Goal: Task Accomplishment & Management: Complete application form

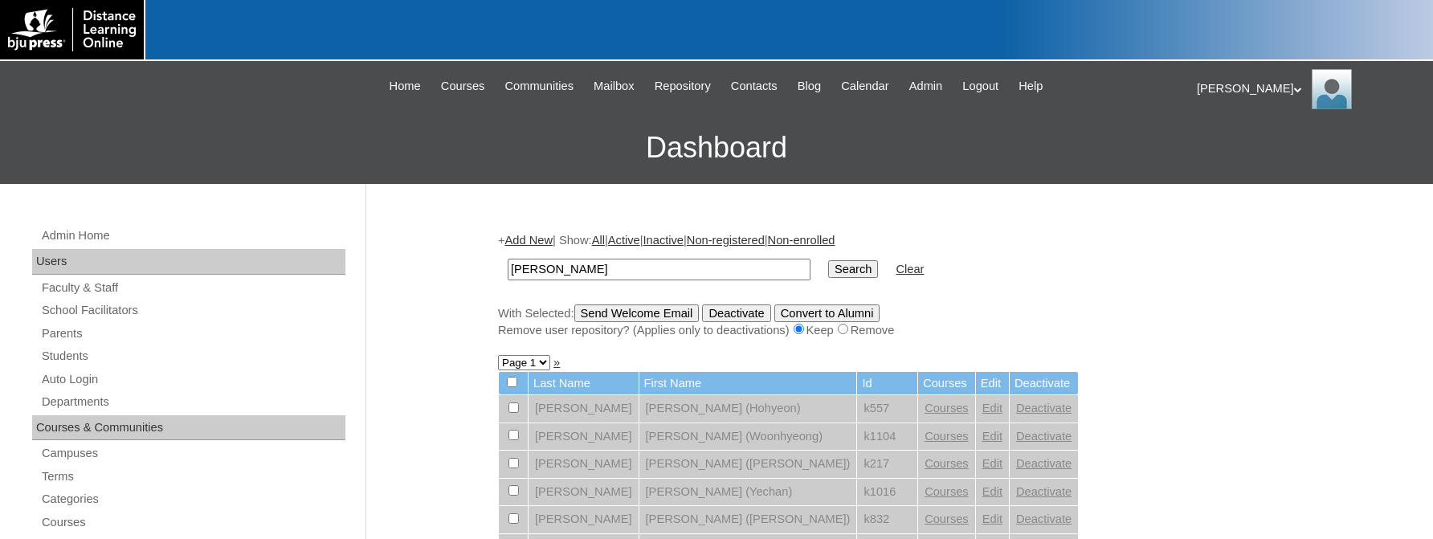
drag, startPoint x: 546, startPoint y: 267, endPoint x: 463, endPoint y: 271, distance: 83.6
click at [508, 271] on input "choi" at bounding box center [659, 270] width 303 height 22
drag, startPoint x: 548, startPoint y: 268, endPoint x: 498, endPoint y: 267, distance: 50.6
click at [508, 267] on input "choi" at bounding box center [659, 270] width 303 height 22
type input "young"
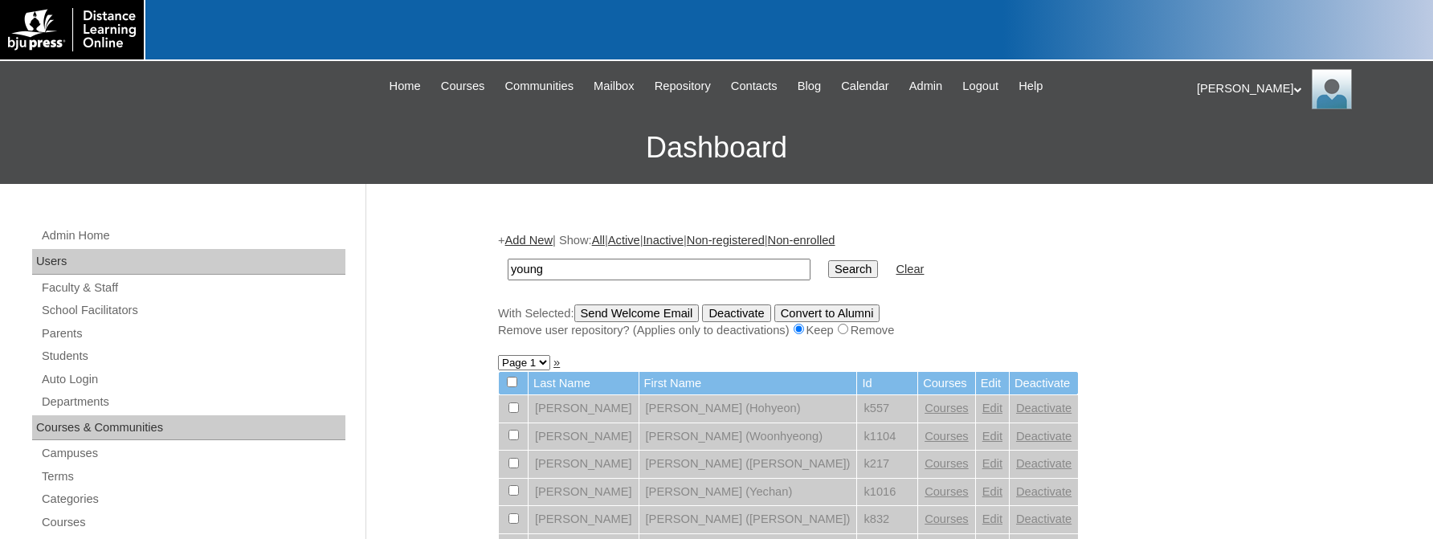
click at [833, 263] on input "Search" at bounding box center [853, 269] width 50 height 18
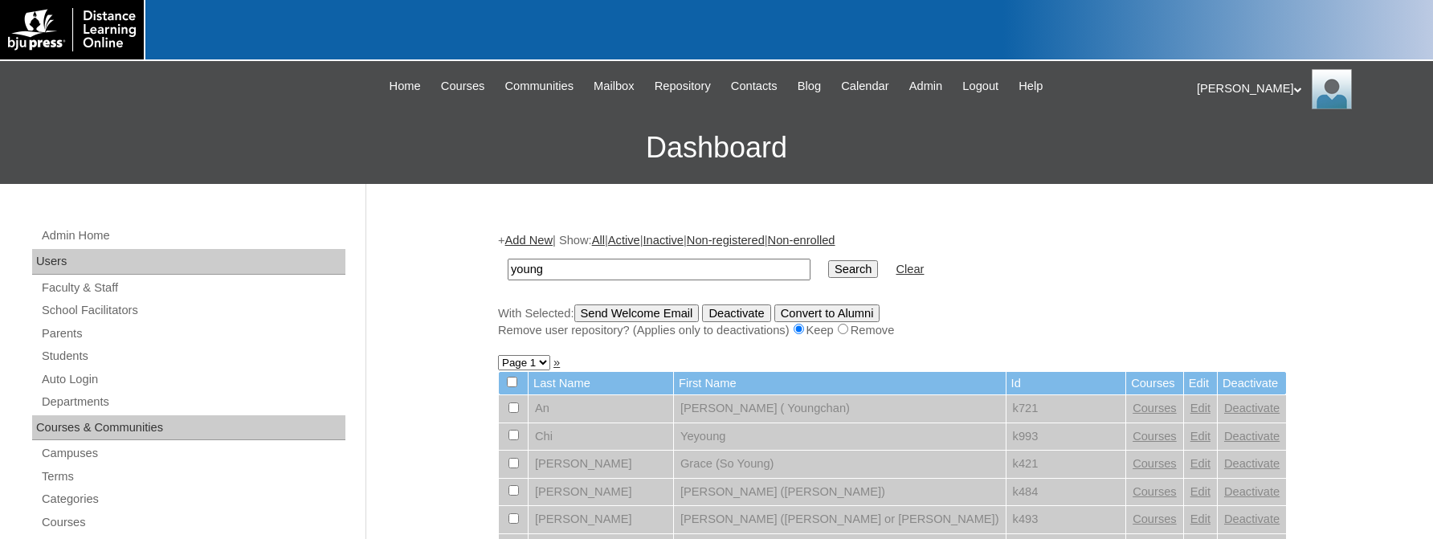
drag, startPoint x: 559, startPoint y: 269, endPoint x: 455, endPoint y: 275, distance: 104.6
click at [508, 275] on input "young" at bounding box center [659, 270] width 303 height 22
type input "alto903"
click at [830, 267] on input "Search" at bounding box center [853, 269] width 50 height 18
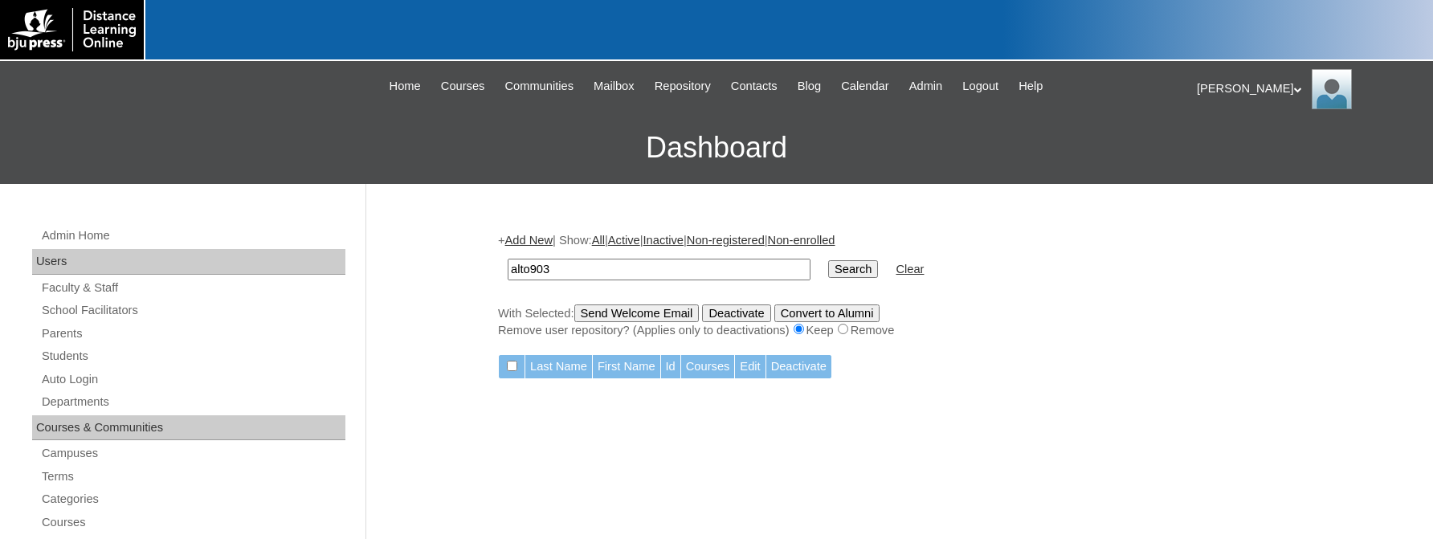
click at [584, 266] on input "alto903" at bounding box center [659, 270] width 303 height 22
click at [538, 242] on link "Add New" at bounding box center [528, 240] width 47 height 13
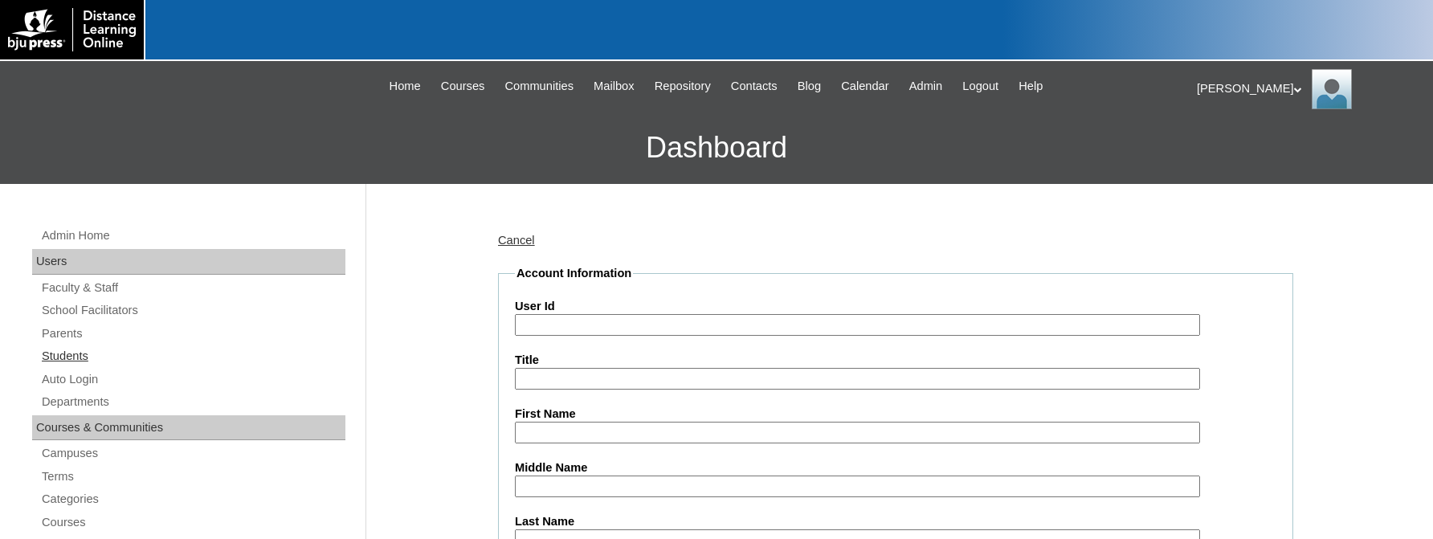
click at [61, 352] on link "Students" at bounding box center [192, 356] width 305 height 20
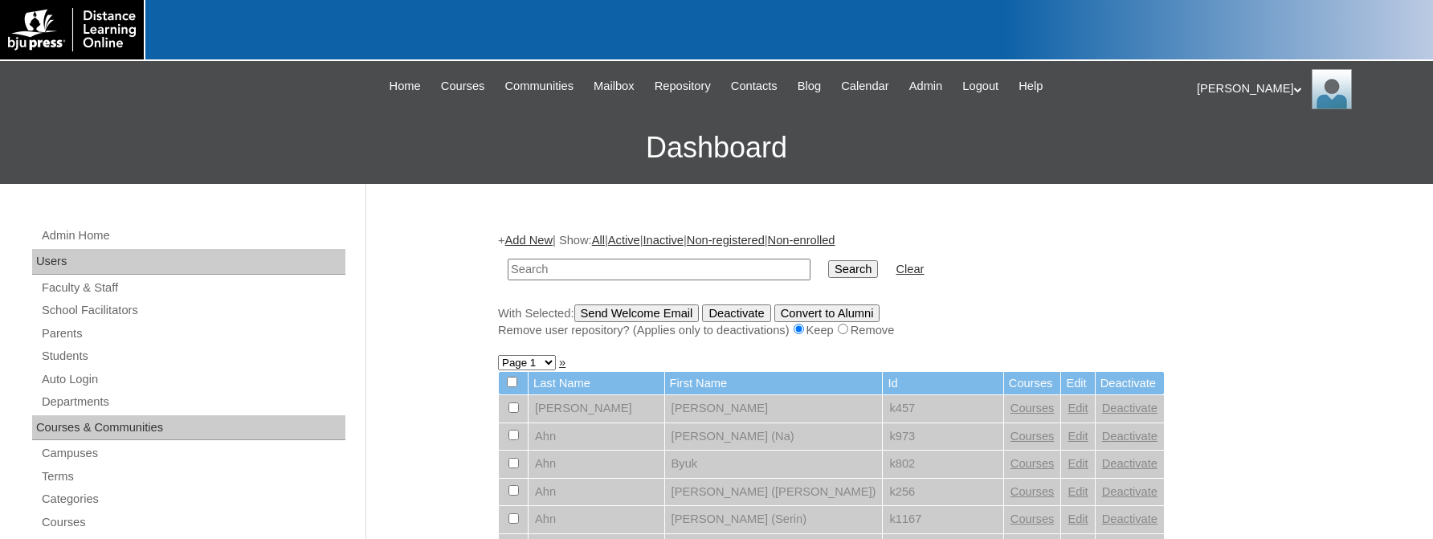
click at [552, 273] on input "text" at bounding box center [659, 270] width 303 height 22
type input "[PERSON_NAME]"
click at [828, 260] on input "Search" at bounding box center [853, 269] width 50 height 18
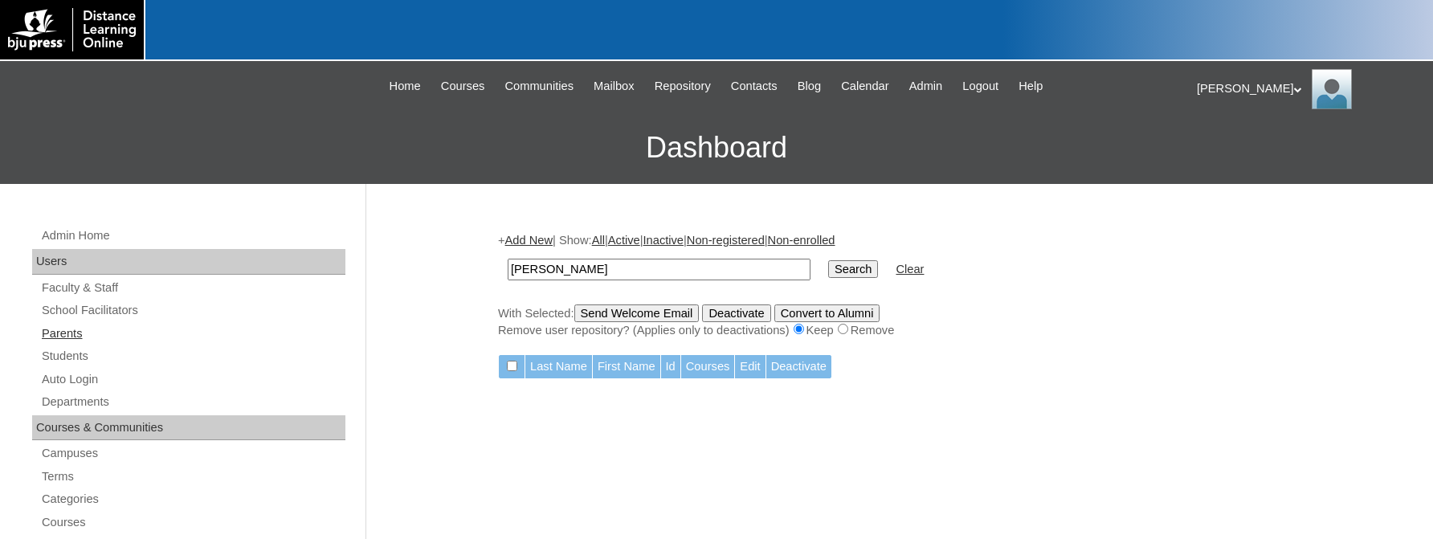
click at [55, 332] on link "Parents" at bounding box center [192, 334] width 305 height 20
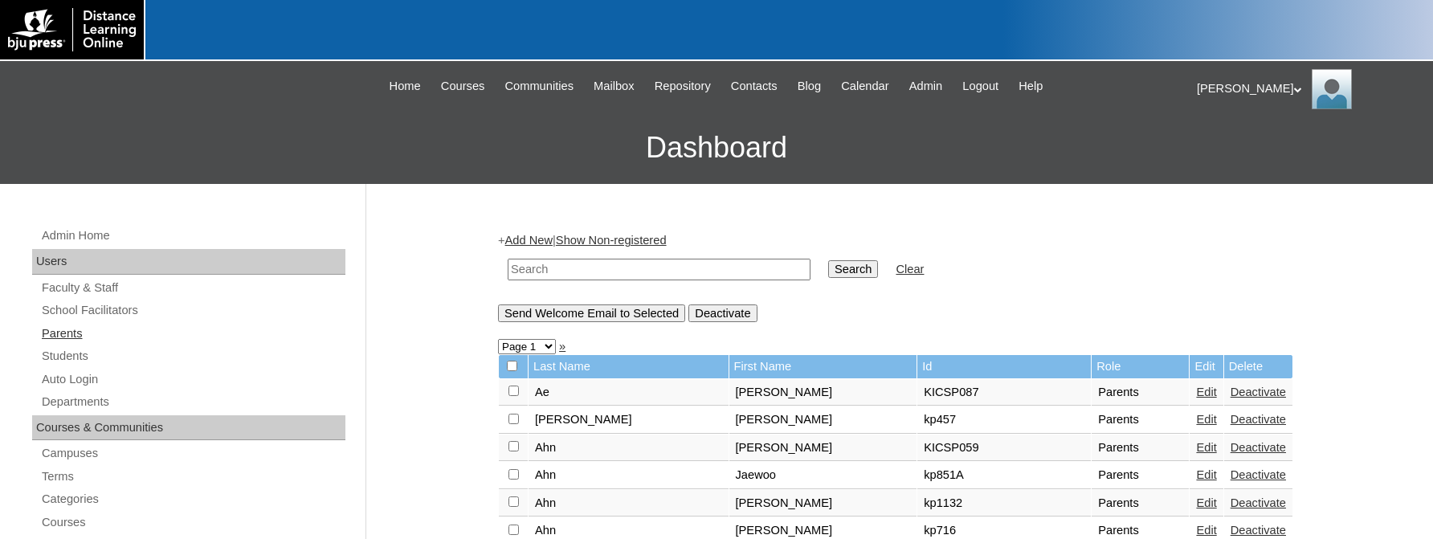
click at [65, 335] on link "Parents" at bounding box center [192, 334] width 305 height 20
click at [534, 236] on link "Add New" at bounding box center [528, 240] width 47 height 13
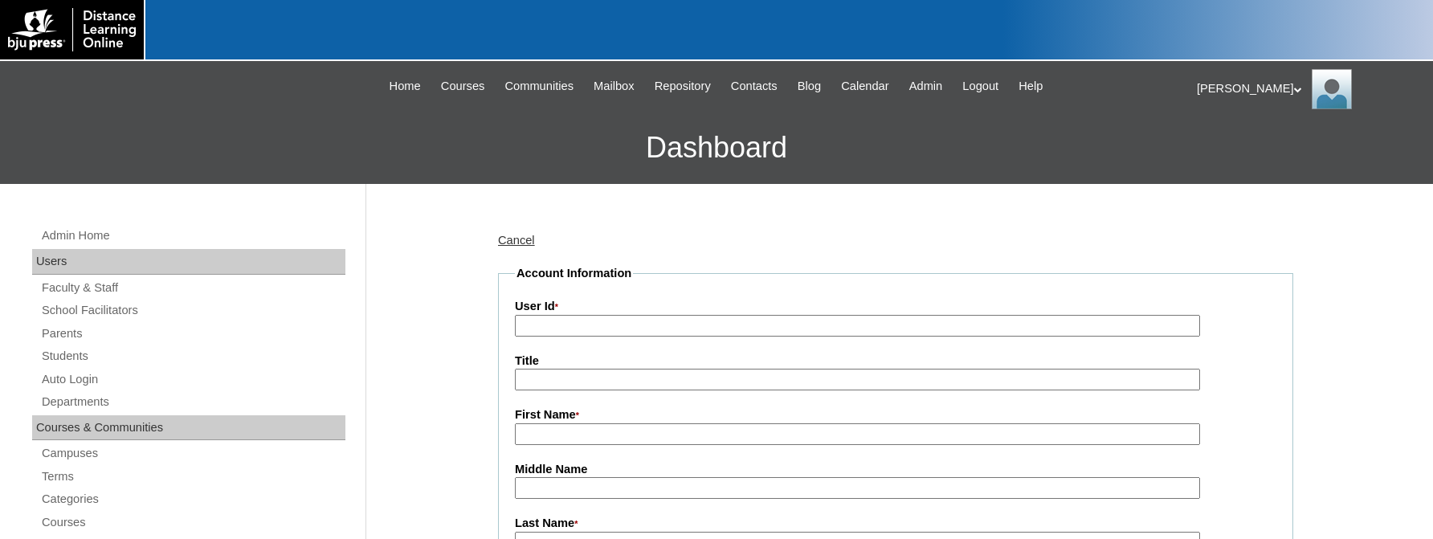
click at [540, 327] on input "User Id *" at bounding box center [857, 326] width 685 height 22
type input "K"
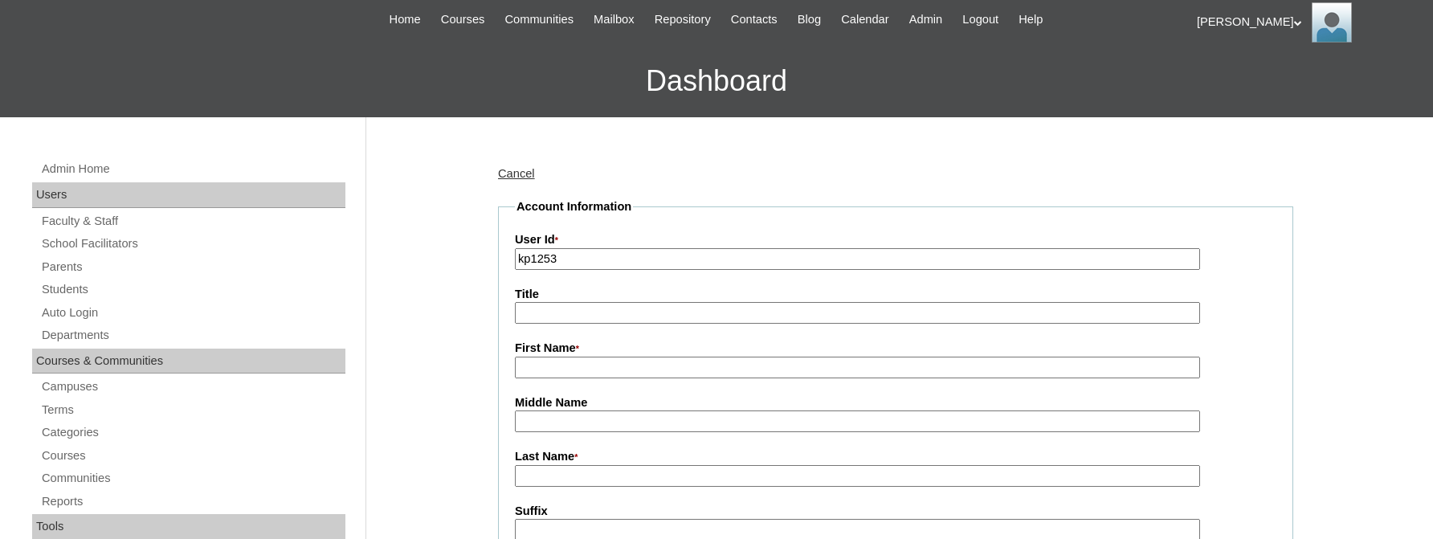
scroll to position [96, 0]
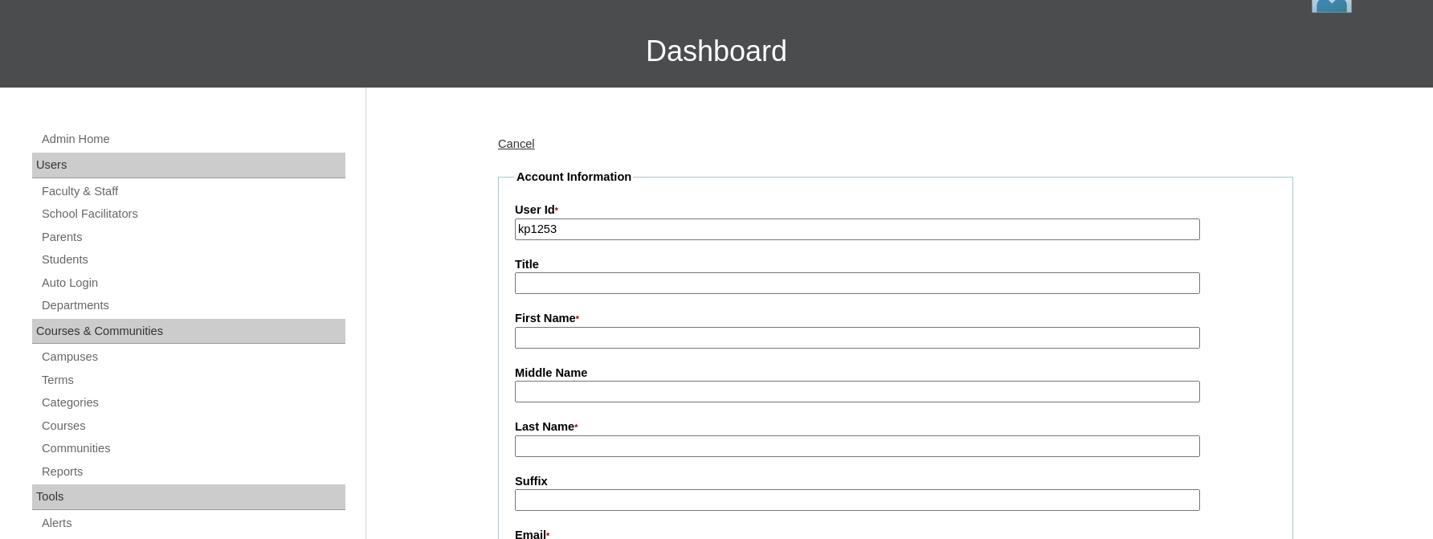
type input "kp1253"
click at [543, 336] on input "First Name *" at bounding box center [857, 338] width 685 height 22
type input "[PERSON_NAME]"
click at [531, 448] on input "Last Name *" at bounding box center [857, 446] width 685 height 22
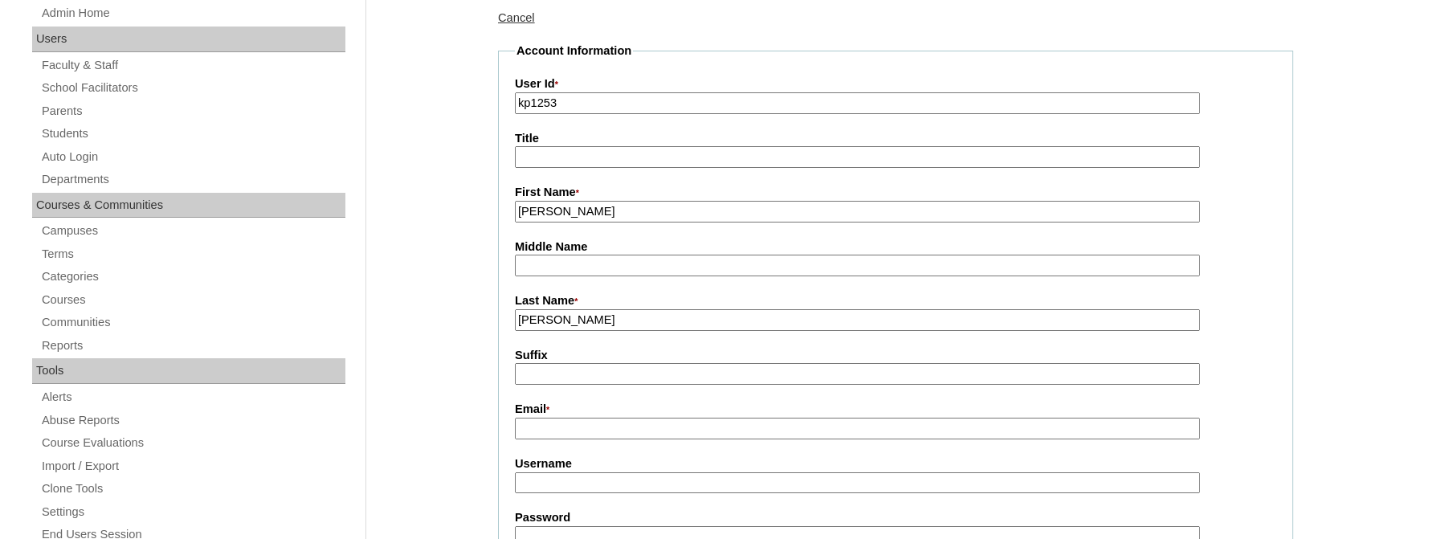
scroll to position [289, 0]
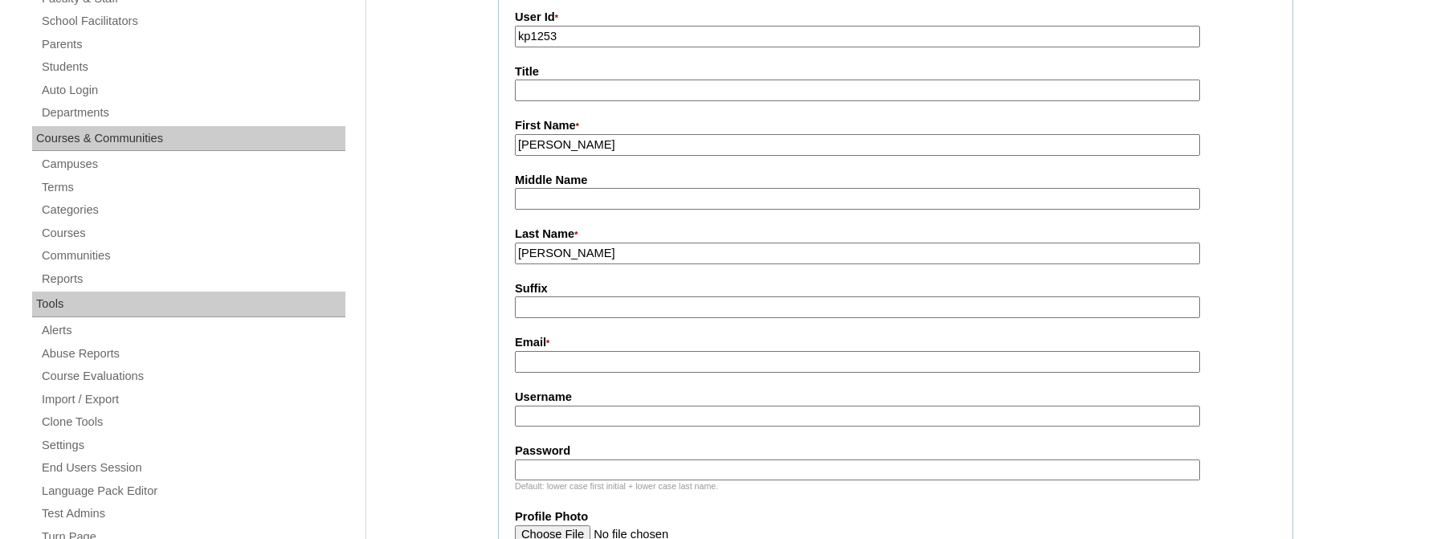
type input "Kim"
click at [535, 367] on input "Email *" at bounding box center [857, 362] width 685 height 22
type input "alto903@hanmail.com"
click at [536, 418] on input "Username" at bounding box center [857, 417] width 685 height 22
type input "Youngk"
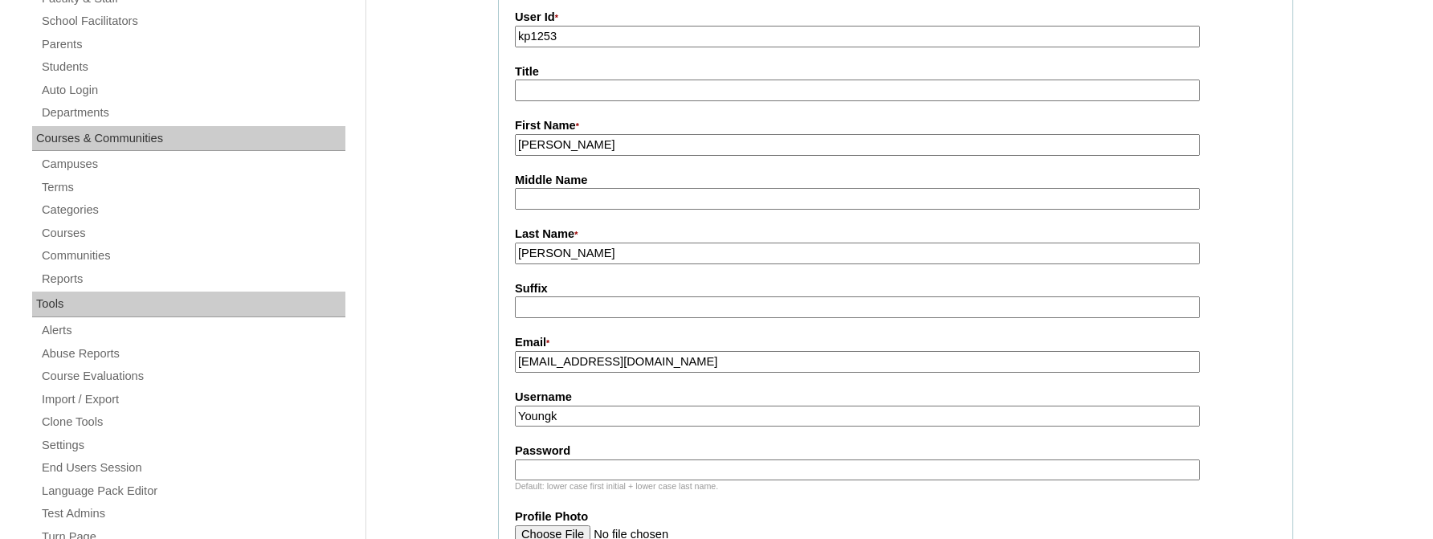
click at [532, 467] on input "Password" at bounding box center [857, 470] width 685 height 22
type input "KimYoung"
click at [543, 471] on input "KimYoung" at bounding box center [857, 470] width 685 height 22
drag, startPoint x: 585, startPoint y: 472, endPoint x: 482, endPoint y: 475, distance: 103.6
click at [515, 474] on input "KimYoung" at bounding box center [857, 470] width 685 height 22
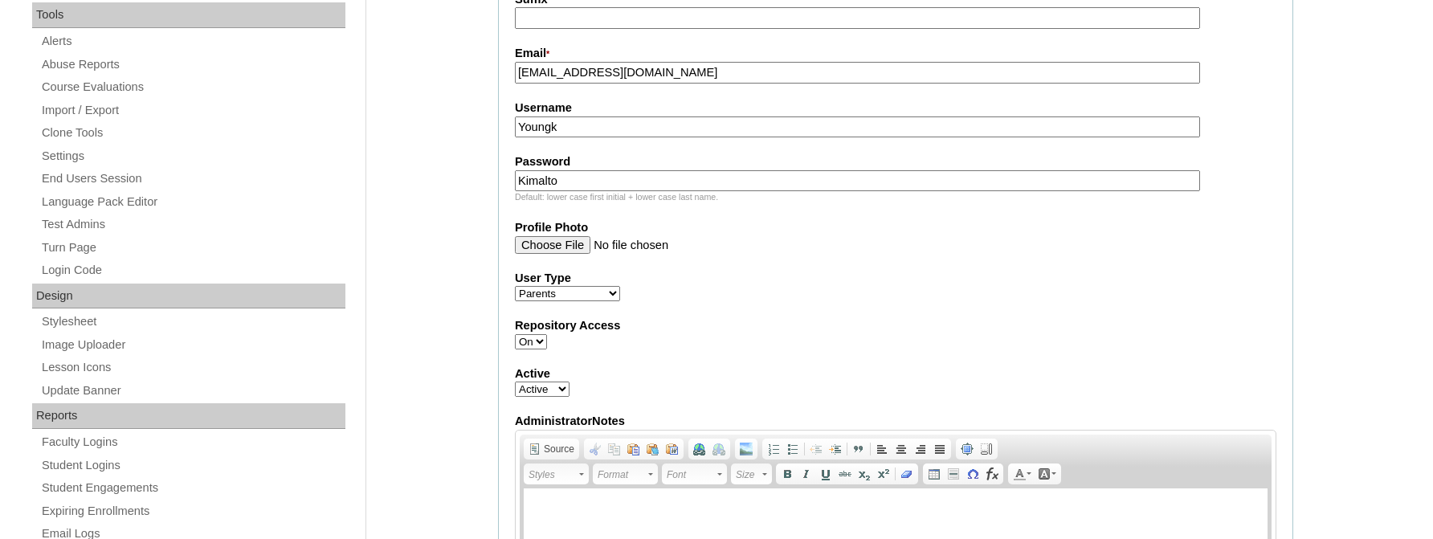
scroll to position [675, 0]
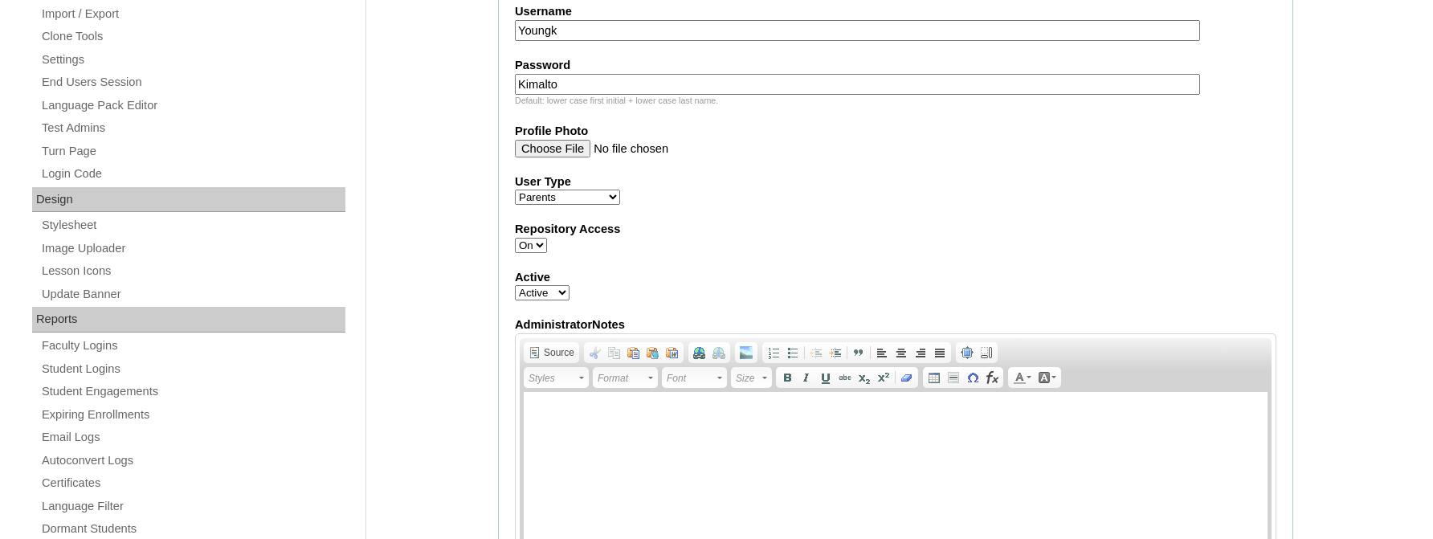
type input "Kimalto"
click at [425, 227] on div "Admin Home Users Faculty & Staff School Facilitators Parents Students Auto Logi…" at bounding box center [716, 491] width 1433 height 1964
click at [456, 141] on div "Admin Home Users Faculty & Staff School Facilitators Parents Students Auto Logi…" at bounding box center [716, 491] width 1433 height 1964
click at [402, 244] on div "Admin Home Users Faculty & Staff School Facilitators Parents Students Auto Logi…" at bounding box center [716, 491] width 1433 height 1964
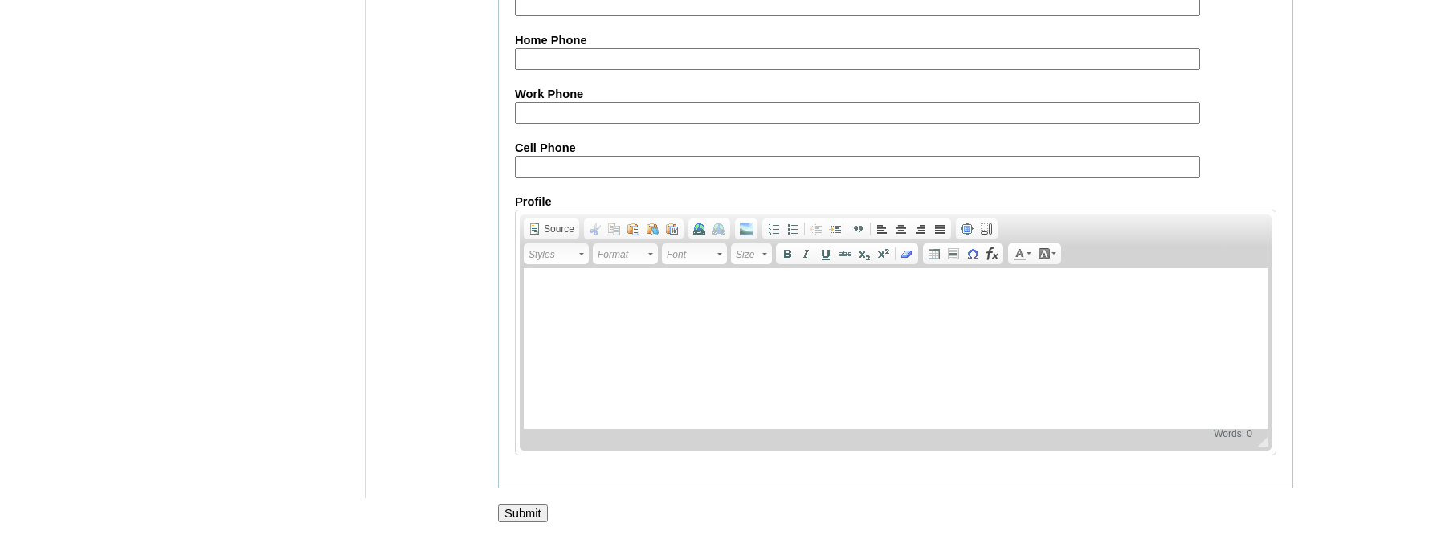
scroll to position [1645, 0]
click at [561, 293] on body at bounding box center [896, 292] width 712 height 17
click at [519, 509] on input "Submit" at bounding box center [523, 513] width 50 height 18
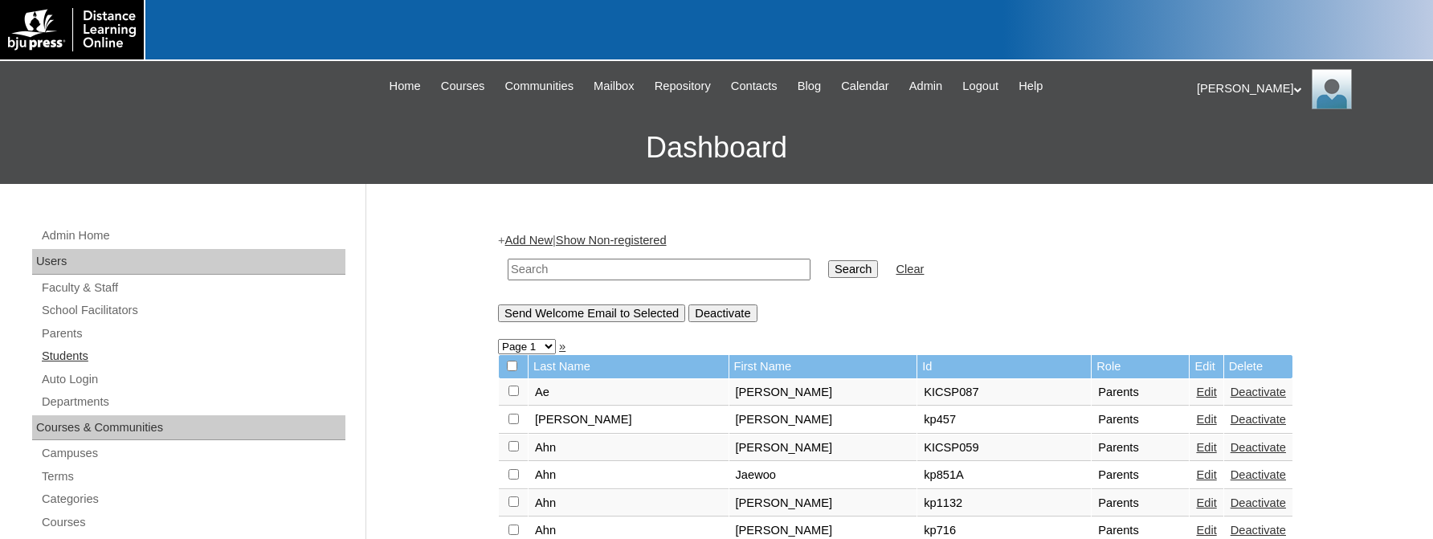
click at [53, 355] on link "Students" at bounding box center [192, 356] width 305 height 20
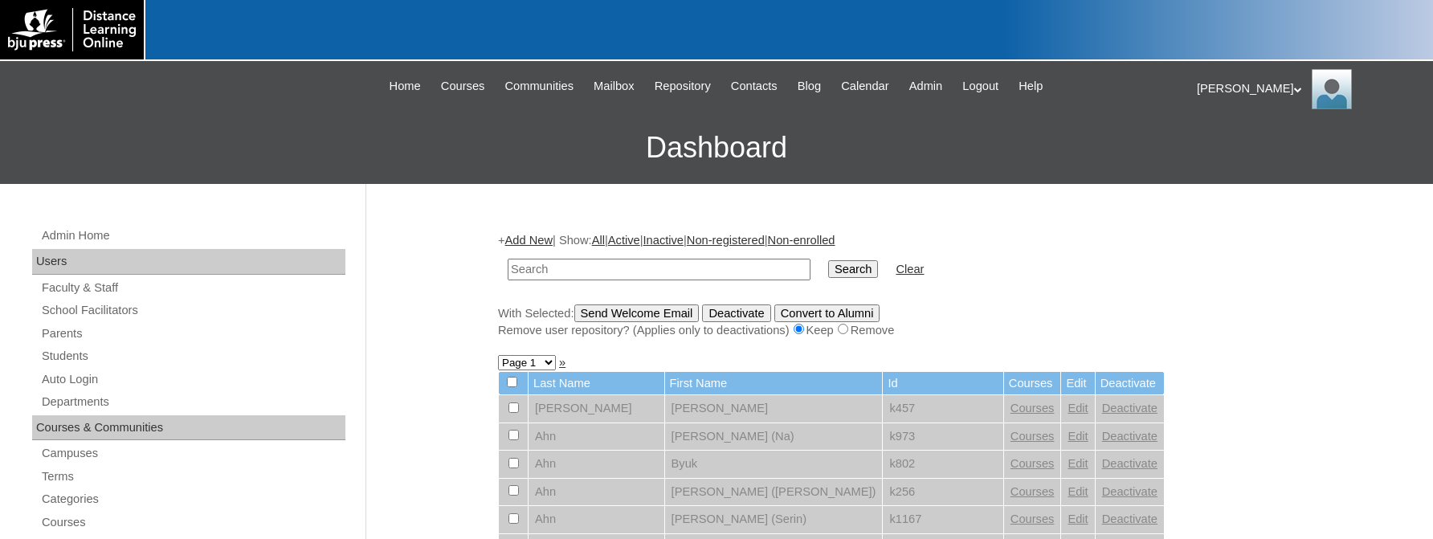
click at [540, 235] on link "Add New" at bounding box center [528, 240] width 47 height 13
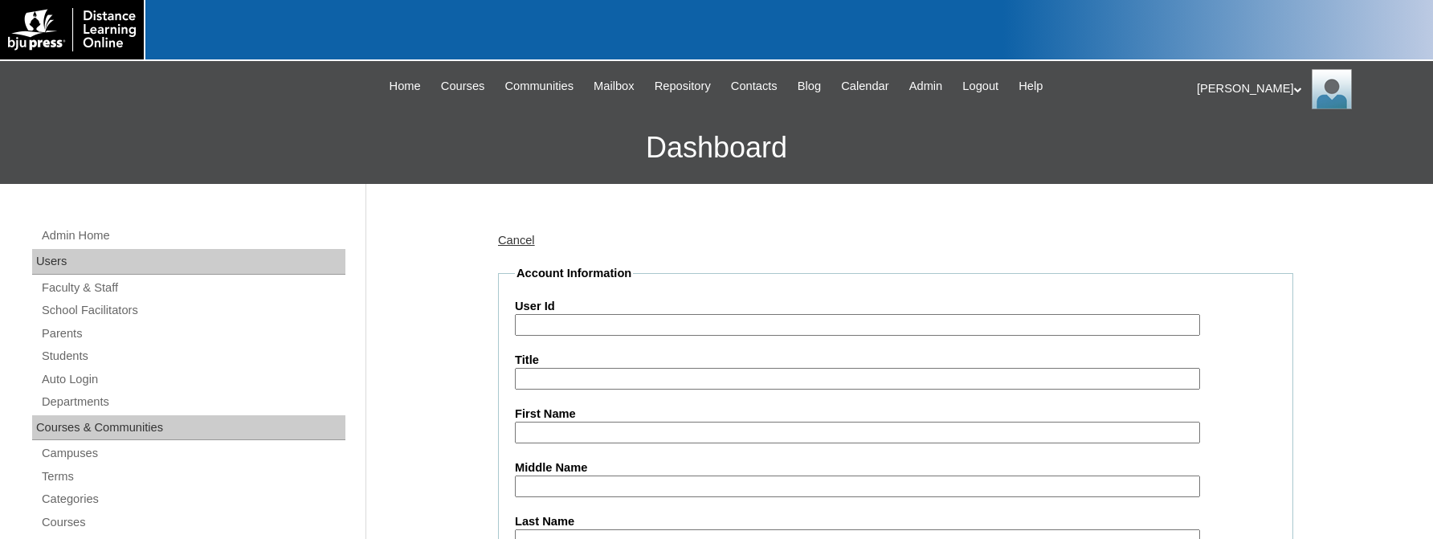
click at [545, 323] on input "User Id" at bounding box center [857, 325] width 685 height 22
type input "K1253"
click at [553, 433] on input "First Name" at bounding box center [857, 433] width 685 height 22
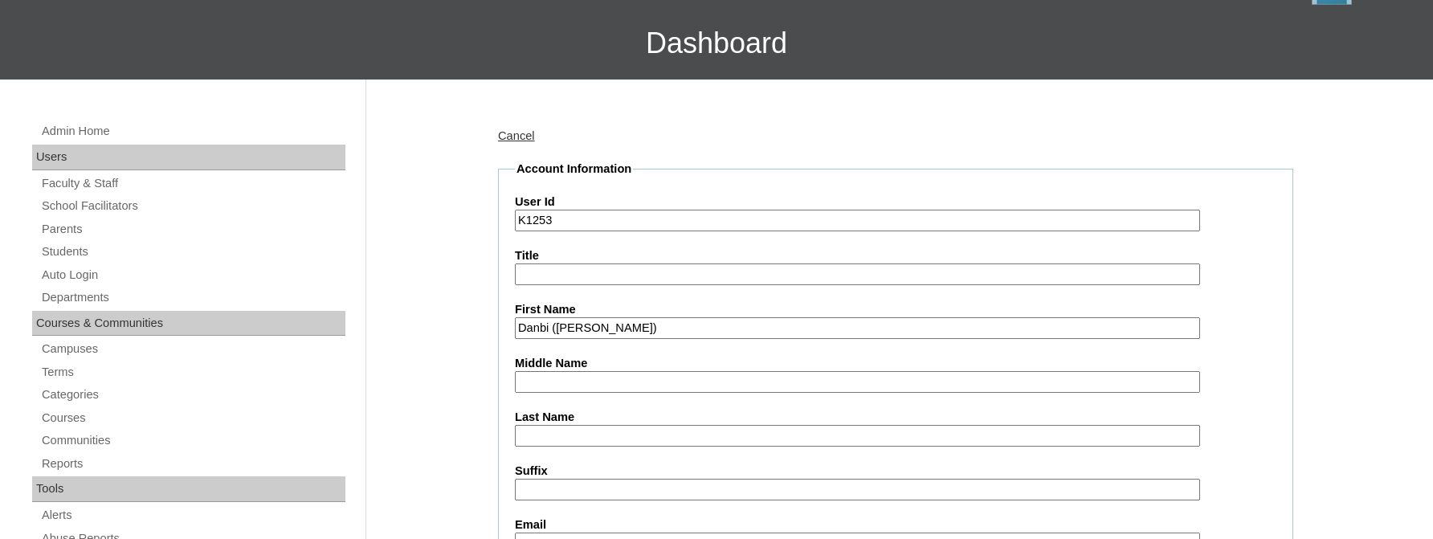
scroll to position [193, 0]
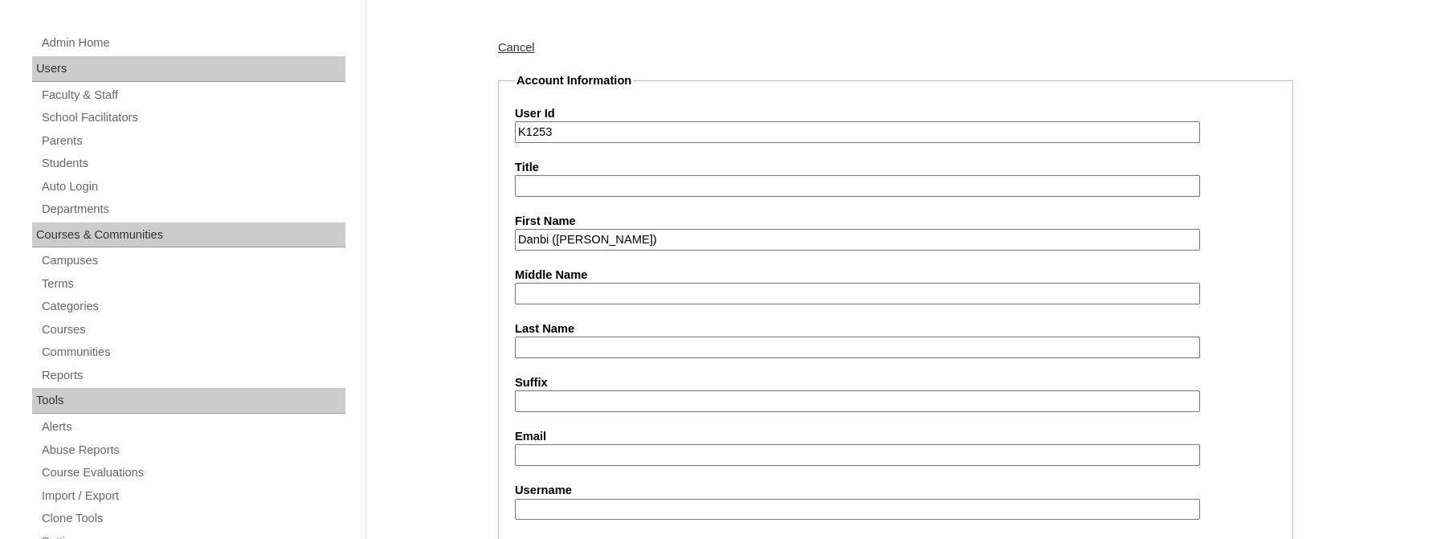
type input "Danbi ([PERSON_NAME])"
click at [534, 345] on input "Last Name" at bounding box center [857, 347] width 685 height 22
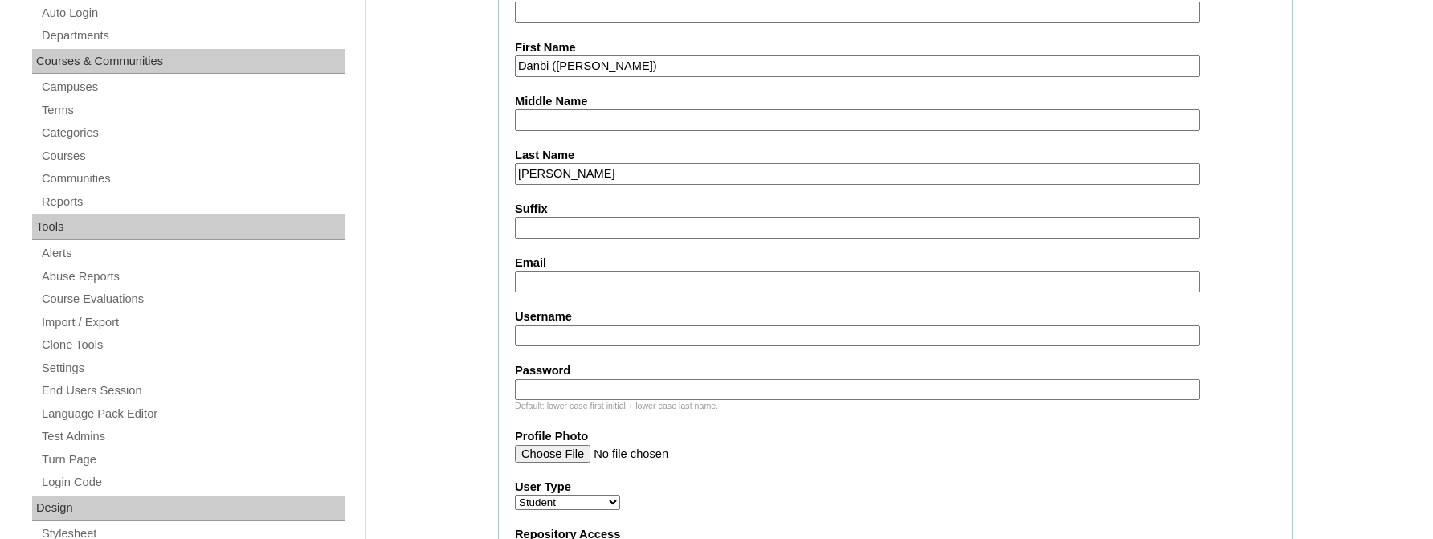
scroll to position [385, 0]
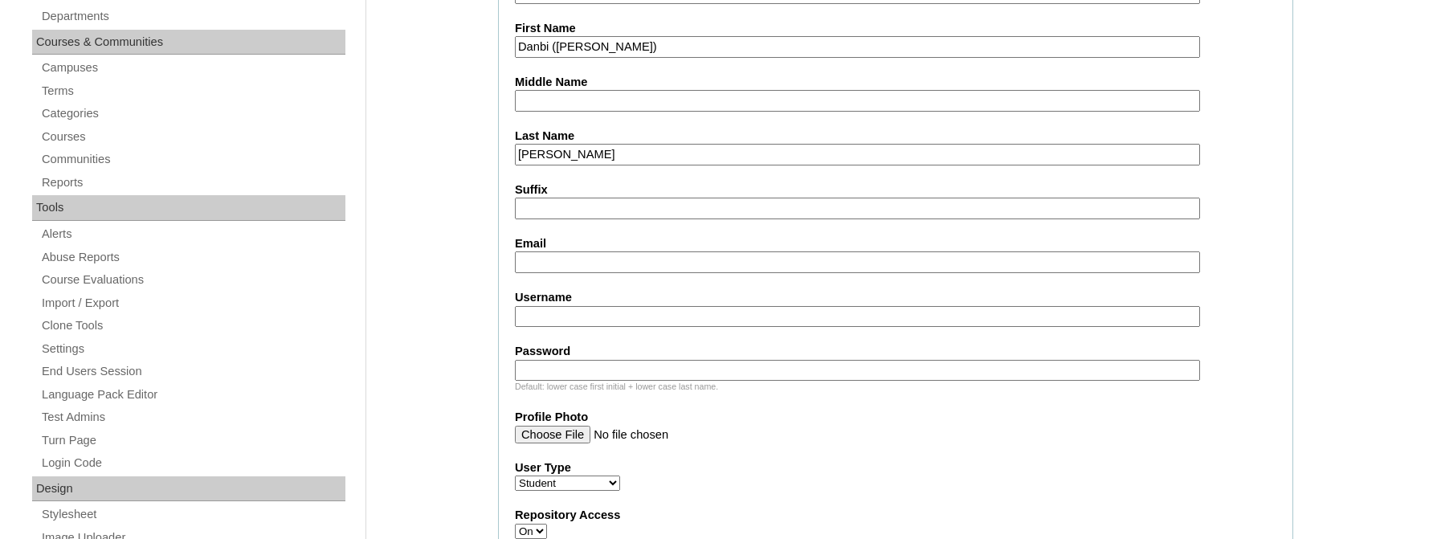
type input "[PERSON_NAME]"
click at [538, 312] on input "Username" at bounding box center [857, 317] width 685 height 22
click at [540, 316] on input "Username" at bounding box center [857, 317] width 685 height 22
type input "DanbiChoi"
click at [540, 367] on input "Password" at bounding box center [857, 371] width 685 height 22
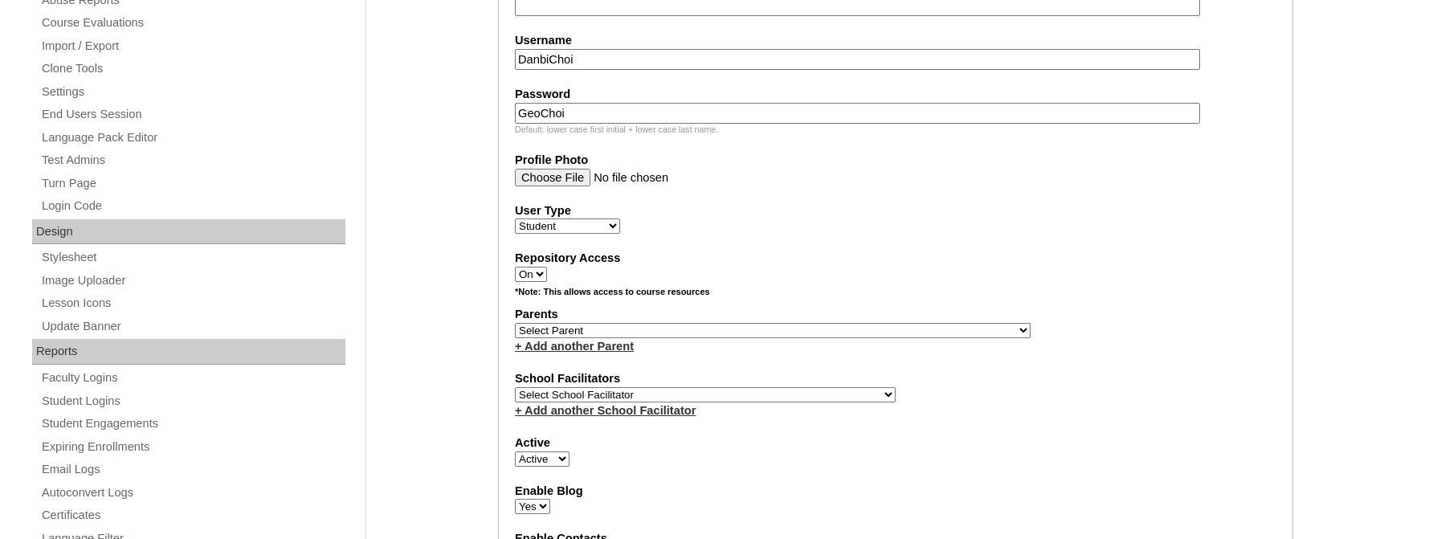
scroll to position [675, 0]
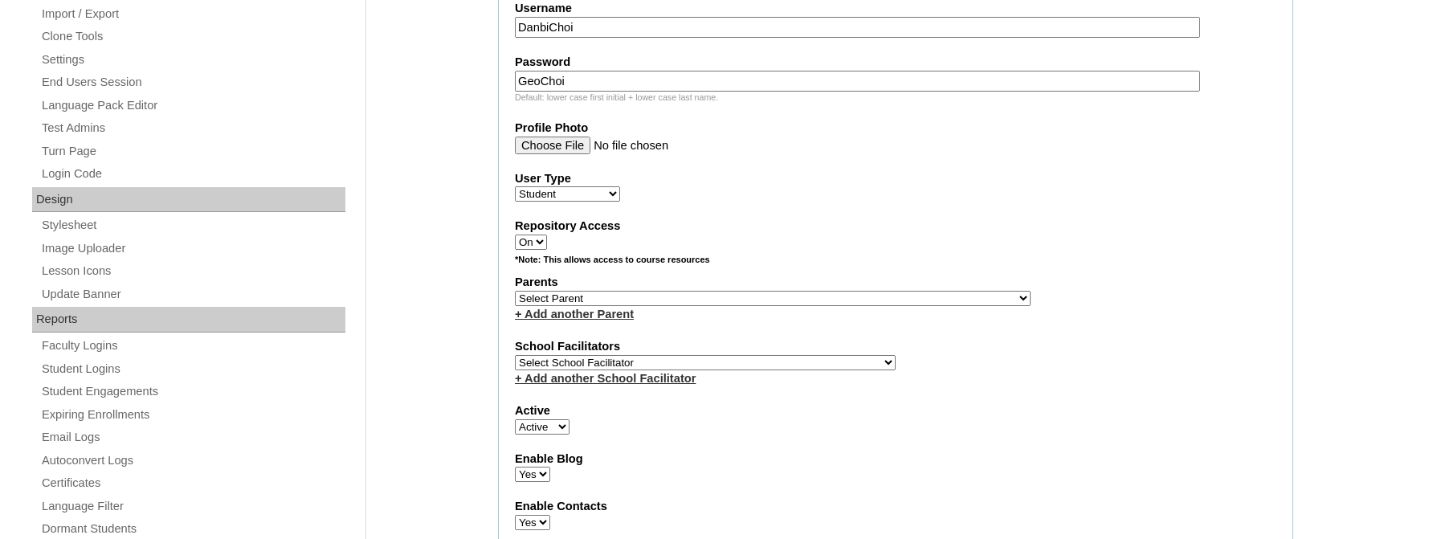
type input "GeoChoi"
select select "16012"
click option "Kim, Young Mi" at bounding box center [0, 0] width 0 height 0
click at [805, 173] on label "User Type" at bounding box center [895, 178] width 761 height 17
click at [620, 186] on select "Faculty Staff Student Parents School Facilitators" at bounding box center [567, 193] width 105 height 15
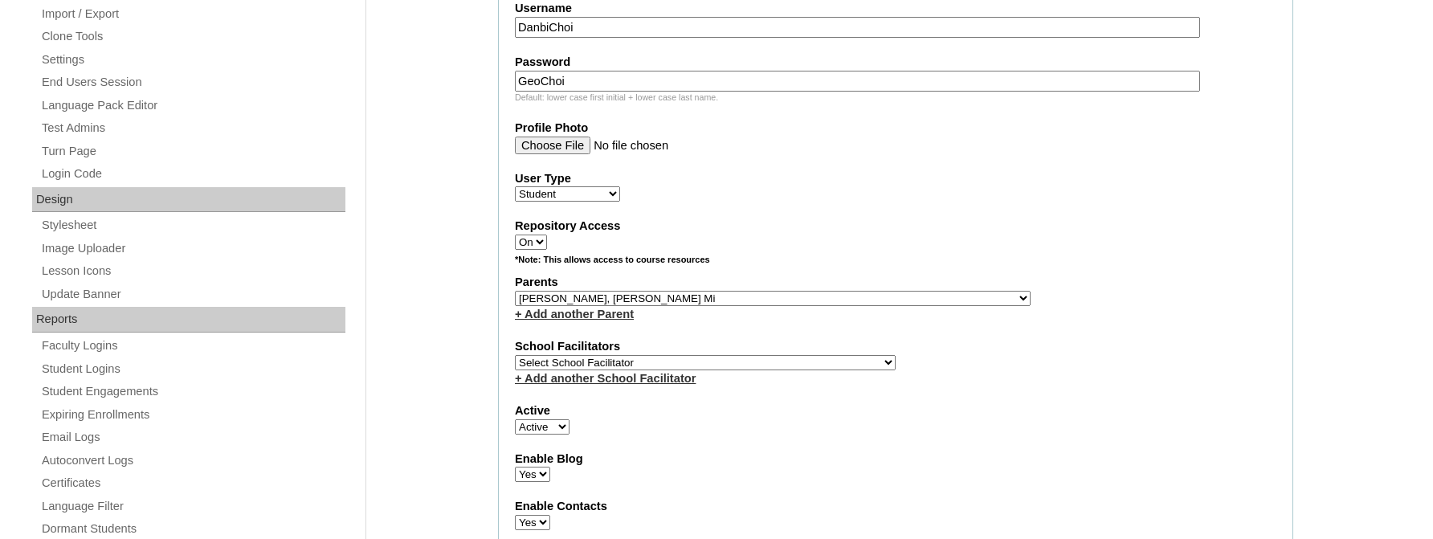
click at [515, 355] on select "Select School Facilitator BCSfacilitator1 BCS Jooyeon Oh CCO Bethel IS Yoonjae …" at bounding box center [705, 362] width 381 height 15
select select "15550"
click option "Facilitator1 KICS" at bounding box center [0, 0] width 0 height 0
click at [977, 181] on label "User Type" at bounding box center [895, 178] width 761 height 17
click at [620, 186] on select "Faculty Staff Student Parents School Facilitators" at bounding box center [567, 193] width 105 height 15
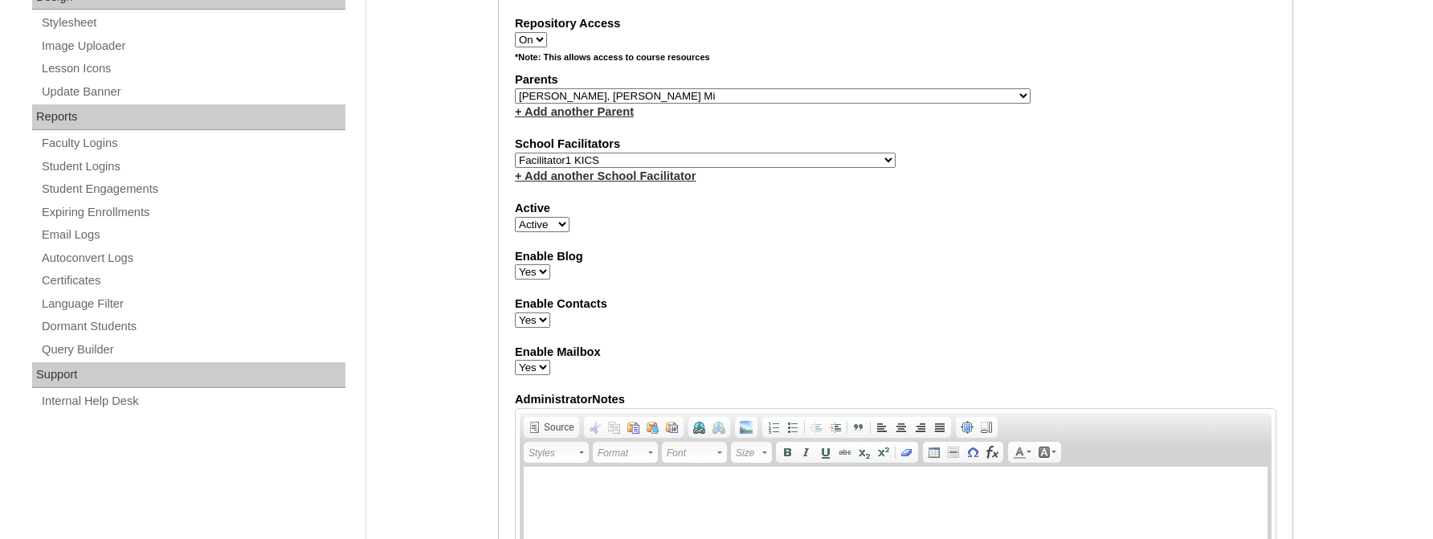
scroll to position [964, 0]
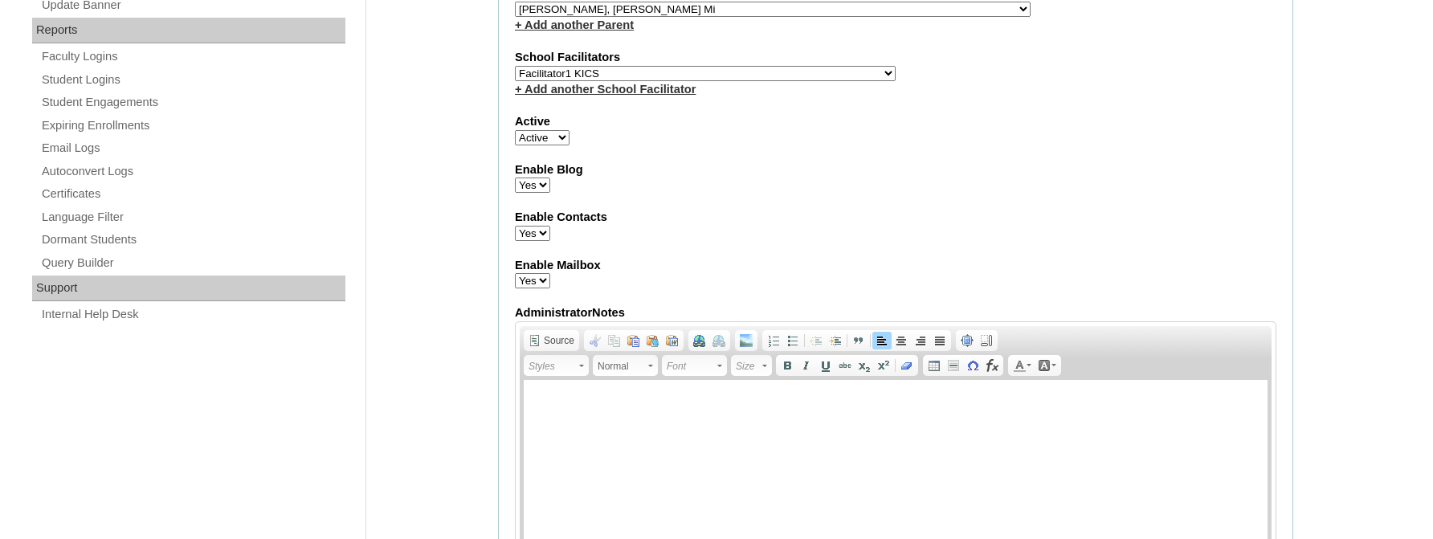
click at [642, 424] on html at bounding box center [896, 459] width 744 height 161
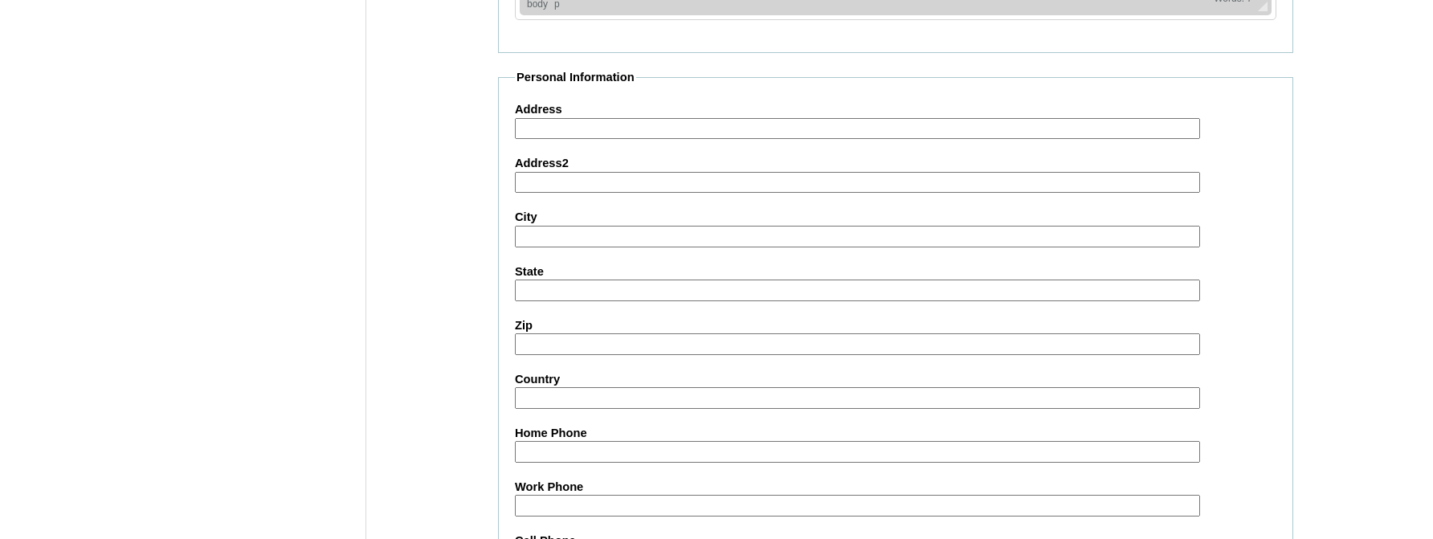
scroll to position [1349, 0]
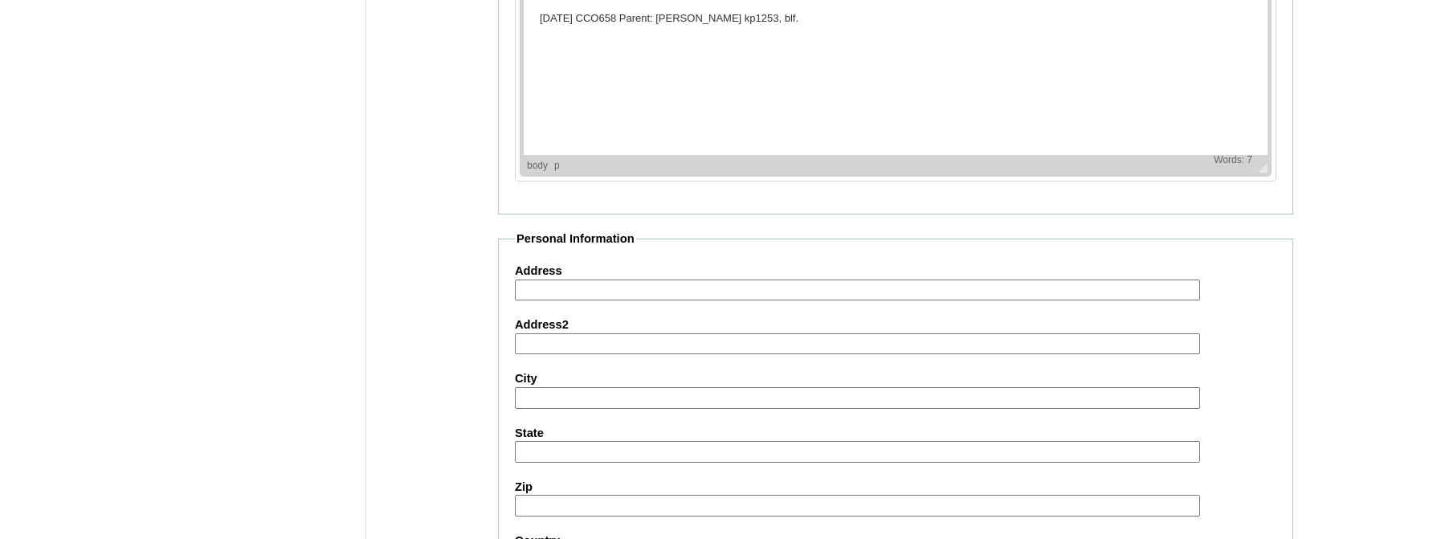
drag, startPoint x: 801, startPoint y: 20, endPoint x: 525, endPoint y: 26, distance: 275.5
click at [525, 26] on html "9/23/2025 CCO658 Parent: Joungmi Kim kp1253, blf." at bounding box center [896, 74] width 744 height 161
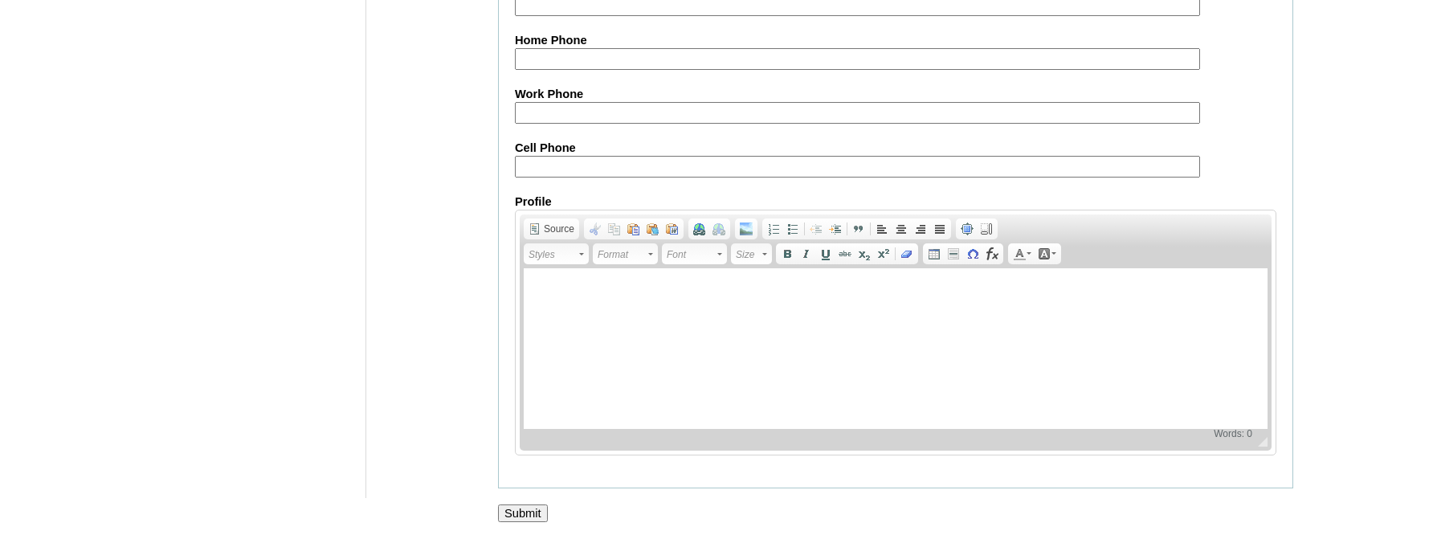
scroll to position [1942, 0]
click at [549, 289] on body at bounding box center [896, 292] width 712 height 17
click at [509, 506] on input "Submit" at bounding box center [523, 513] width 50 height 18
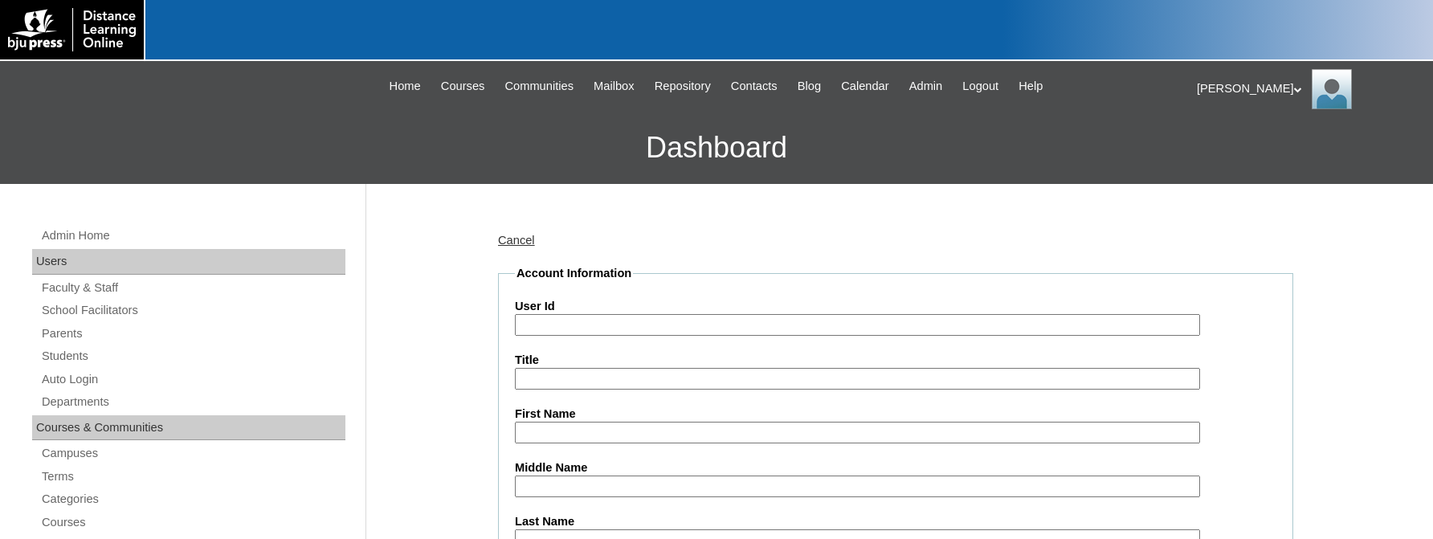
click at [534, 319] on input "User Id" at bounding box center [857, 325] width 685 height 22
type input "K1253"
click at [547, 429] on input "First Name" at bounding box center [857, 433] width 685 height 22
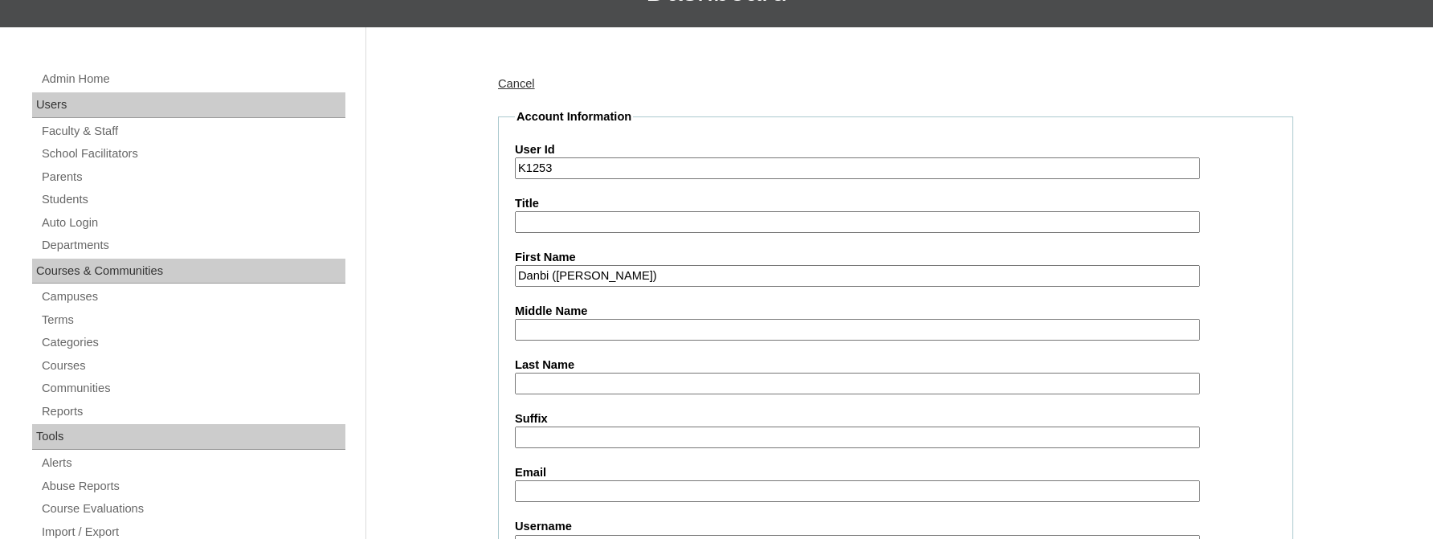
scroll to position [193, 0]
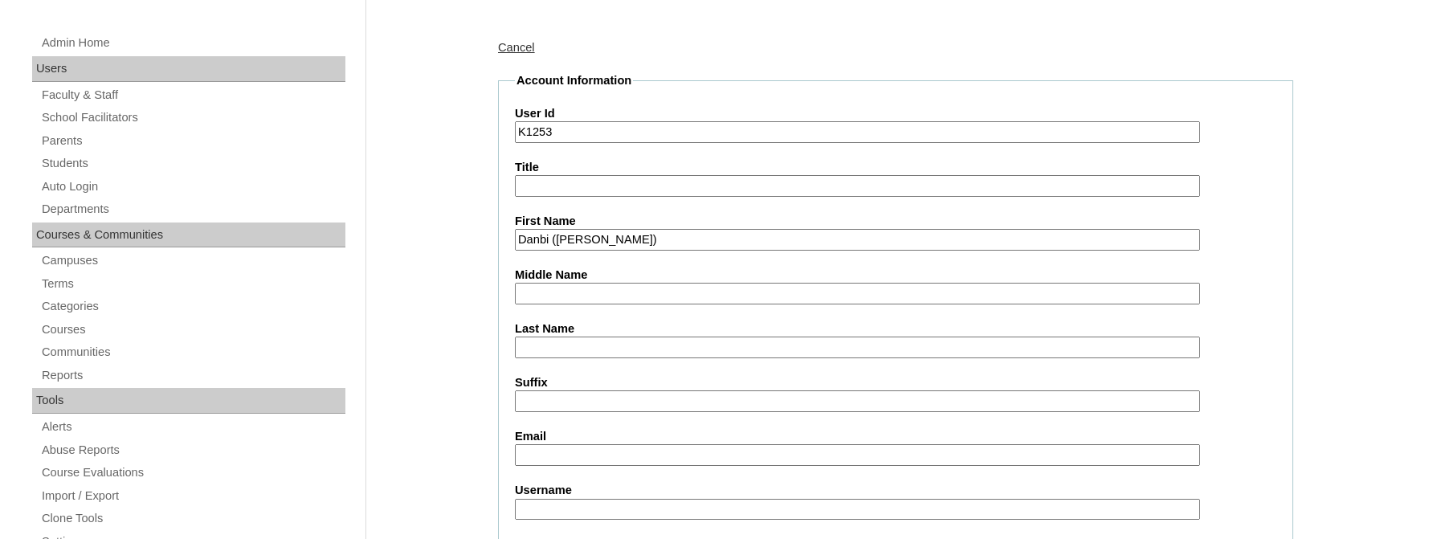
type input "Danbi ([PERSON_NAME])"
click at [574, 345] on input "Last Name" at bounding box center [857, 347] width 685 height 22
type input "[PERSON_NAME]"
click at [550, 448] on input "Email" at bounding box center [857, 455] width 685 height 22
type input "alto903@hanmail.com"
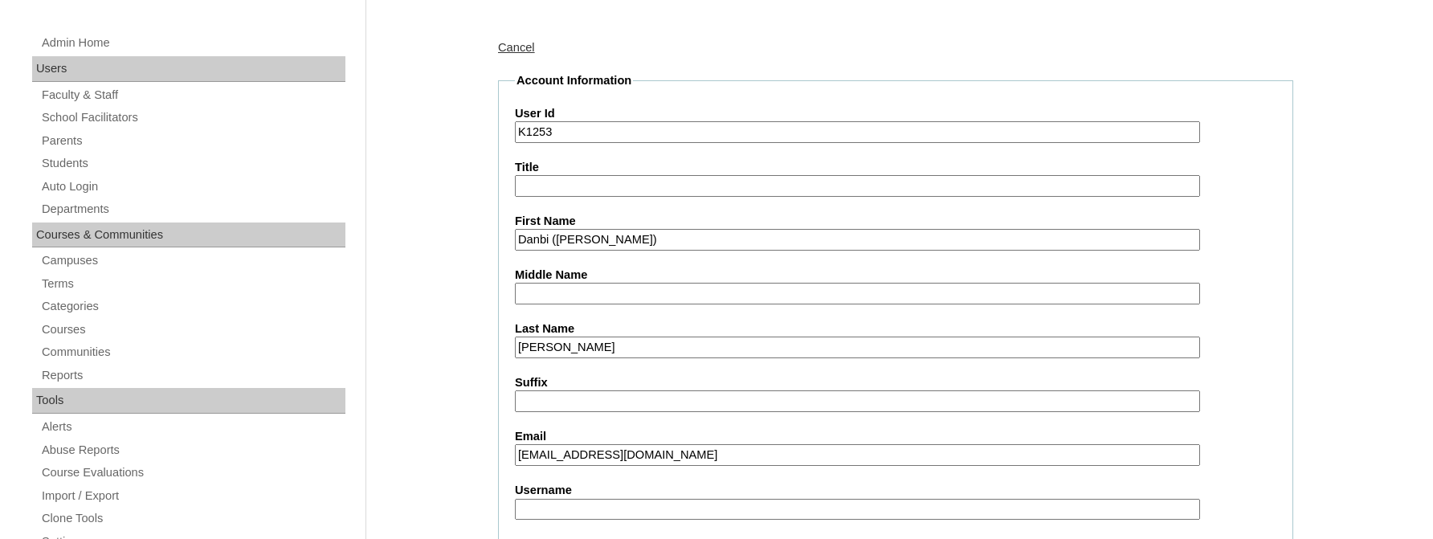
click at [579, 504] on input "Username" at bounding box center [857, 510] width 685 height 22
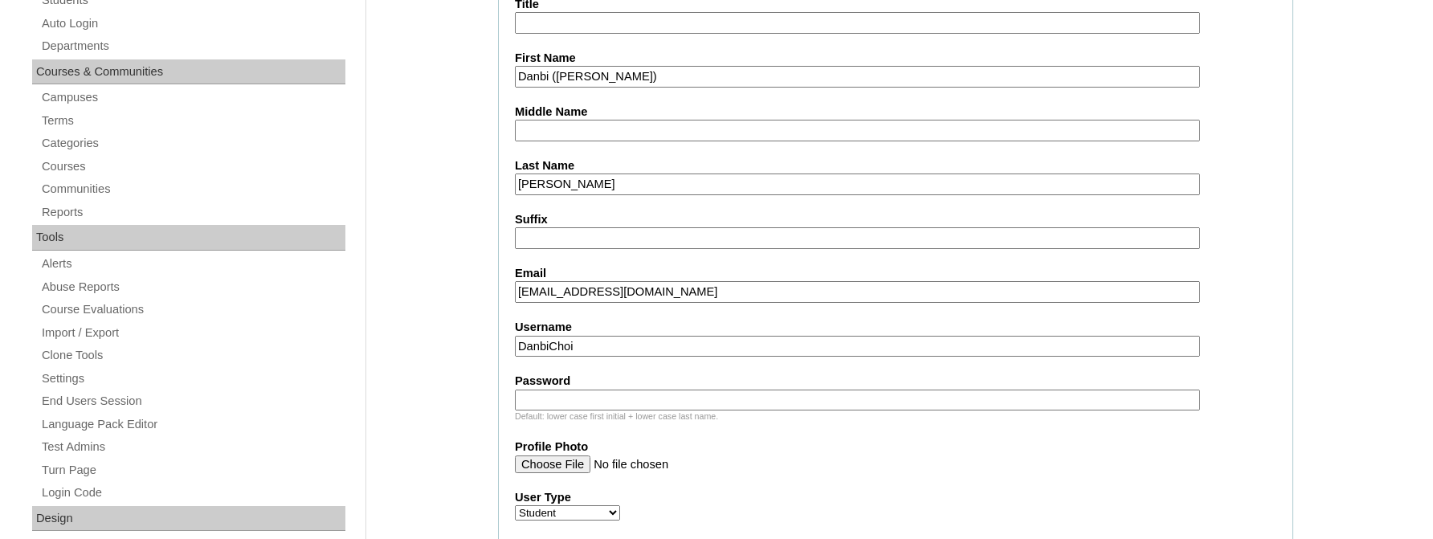
scroll to position [385, 0]
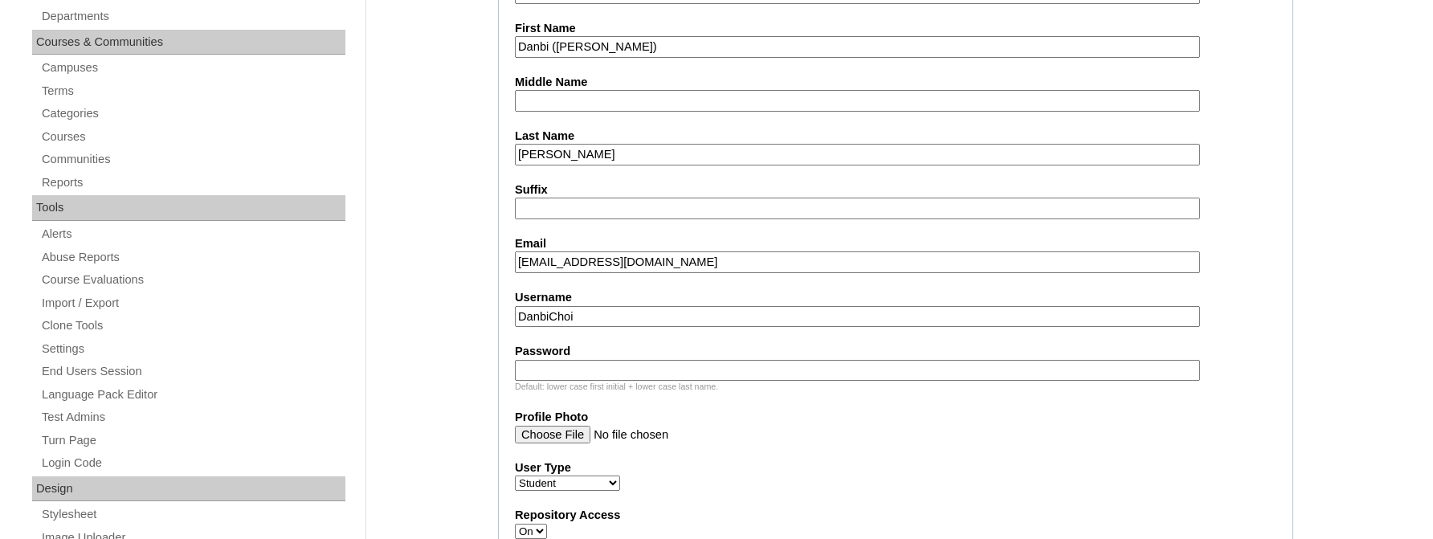
type input "DanbiChoi"
click at [544, 365] on input "Password" at bounding box center [857, 371] width 685 height 22
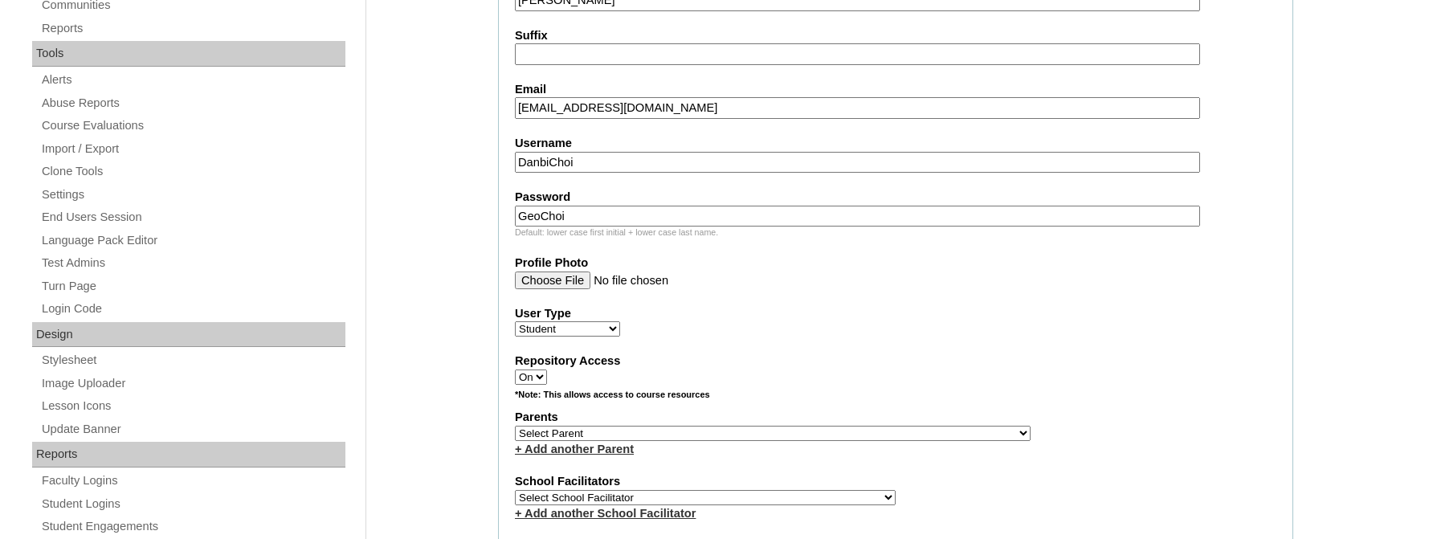
scroll to position [578, 0]
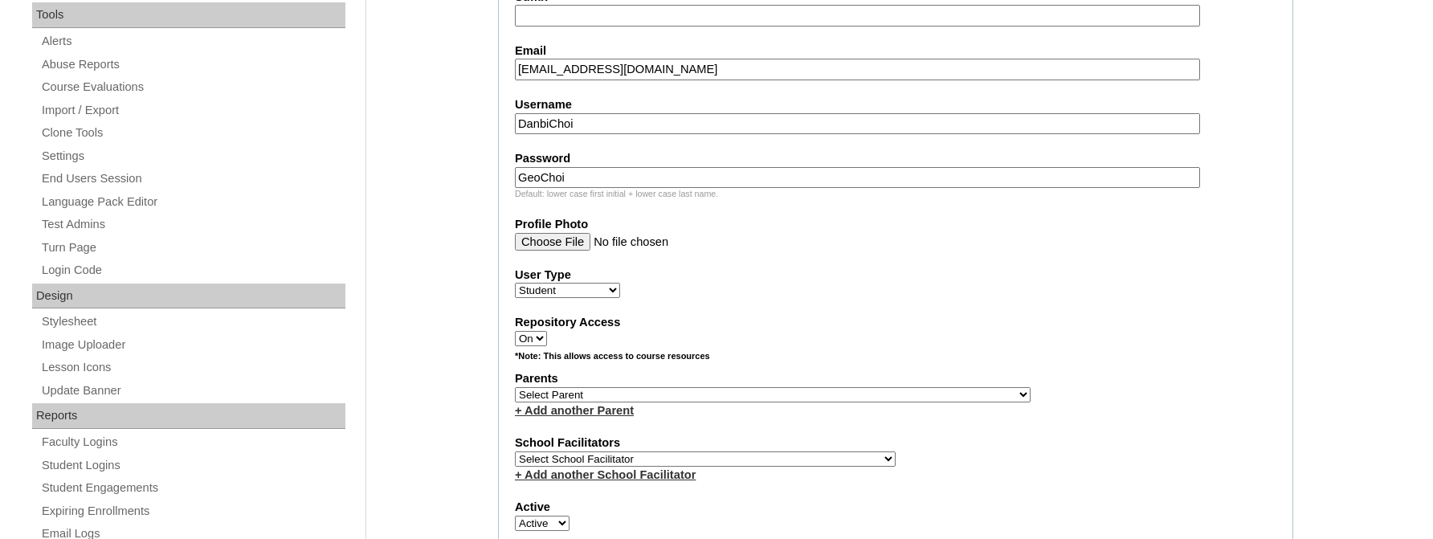
type input "GeoChoi"
click at [515, 387] on select "Select Parent Ae, Sue Jung Afful, Janet Ahn, Jaehong Ahn, Jaewoo Ahn, Jeong Ah …" at bounding box center [773, 394] width 516 height 15
select select "17840"
click option "Kim, Youngmi" at bounding box center [0, 0] width 0 height 0
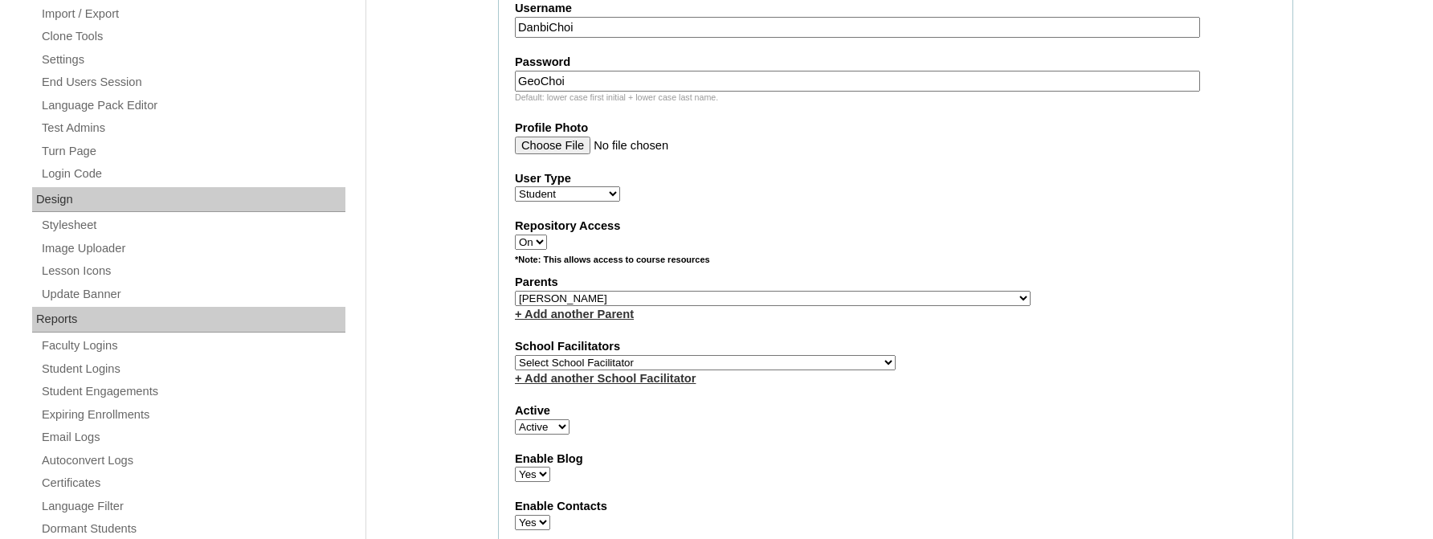
scroll to position [771, 0]
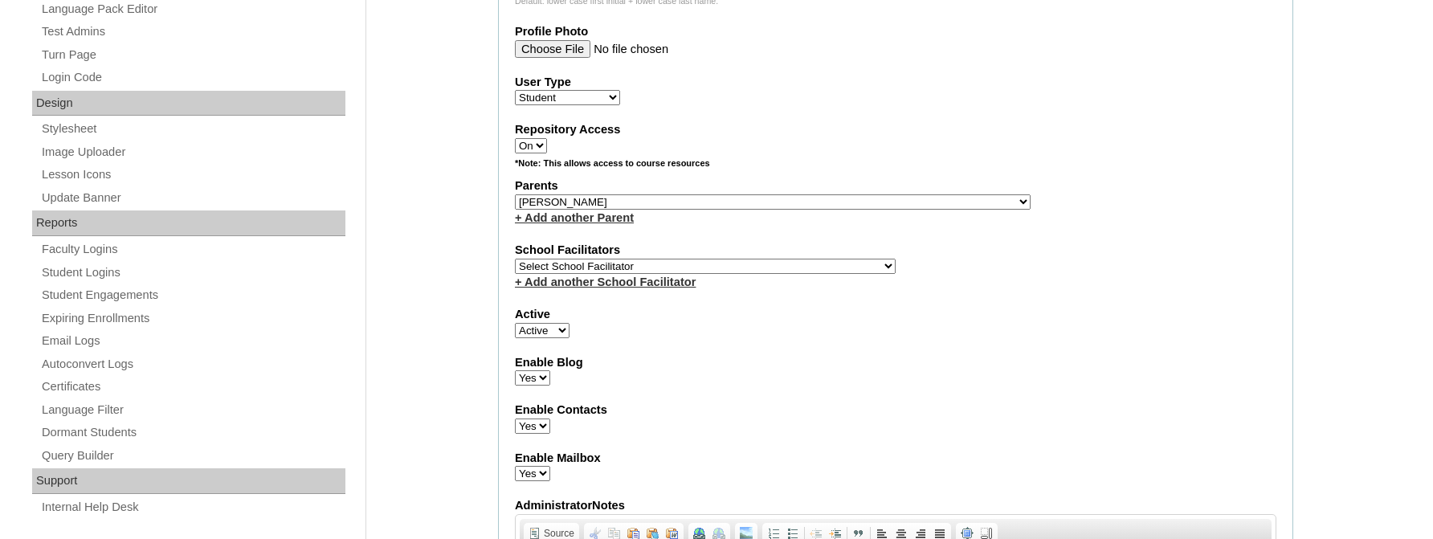
click at [515, 259] on select "Select School Facilitator BCSfacilitator1 BCS Jooyeon Oh CCO Bethel IS Yoonjae …" at bounding box center [705, 266] width 381 height 15
select select "15550"
click option "Facilitator1 KICS" at bounding box center [0, 0] width 0 height 0
click at [830, 371] on label "Enable Blog" at bounding box center [895, 362] width 761 height 17
click at [550, 385] on select "Yes No" at bounding box center [532, 377] width 35 height 15
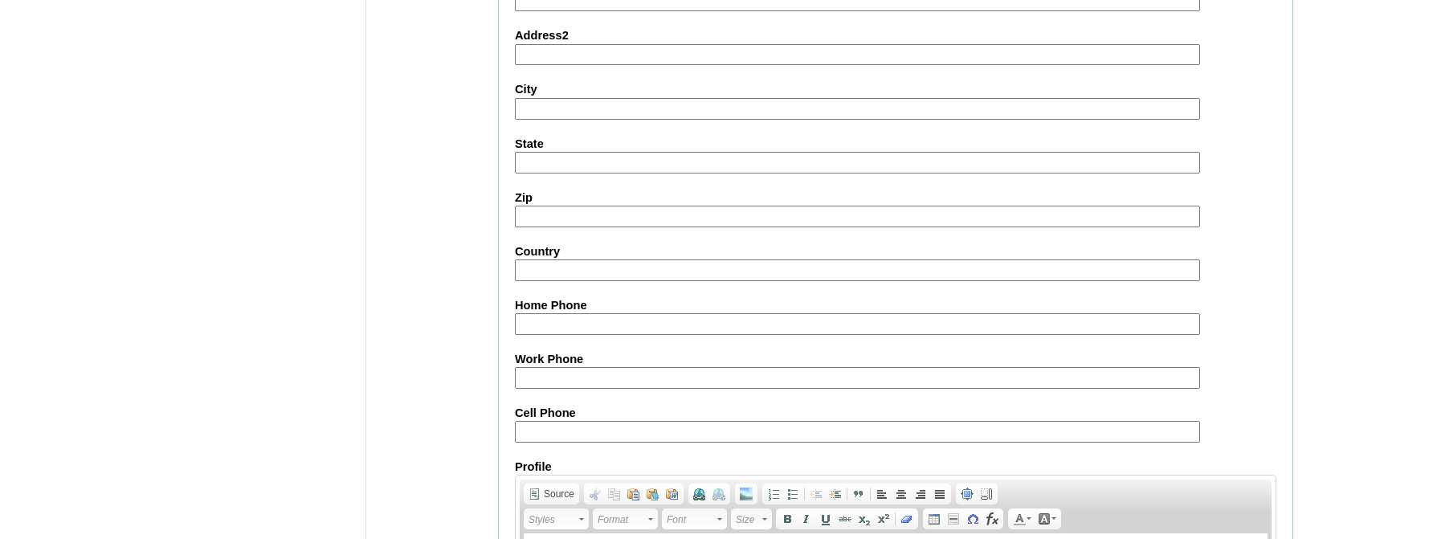
scroll to position [1942, 0]
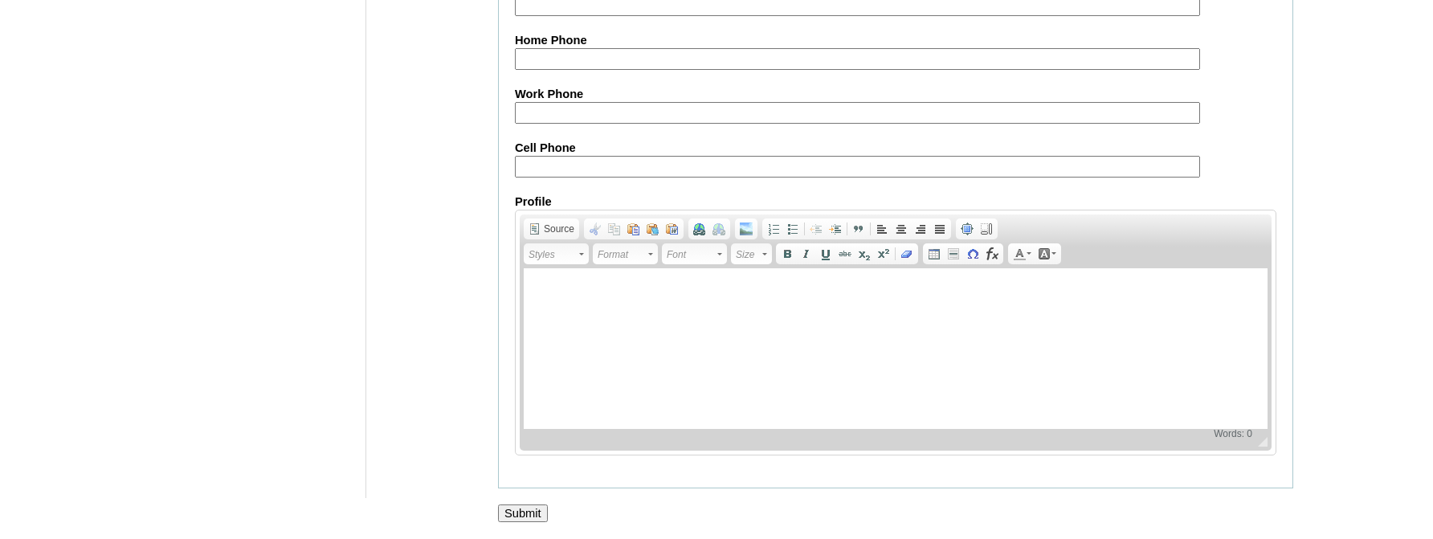
click at [556, 294] on body at bounding box center [896, 292] width 712 height 17
drag, startPoint x: 712, startPoint y: 292, endPoint x: 675, endPoint y: 290, distance: 37.0
click at [675, 290] on p "9/23/2025 CCO658, Kp1253 Tiybgnu Kim, blf." at bounding box center [896, 292] width 712 height 17
click at [834, 340] on html "9/23/2025 CCO658, Kp1253 Youngmi Kim, blf." at bounding box center [896, 348] width 744 height 161
click at [516, 508] on input "Submit" at bounding box center [523, 513] width 50 height 18
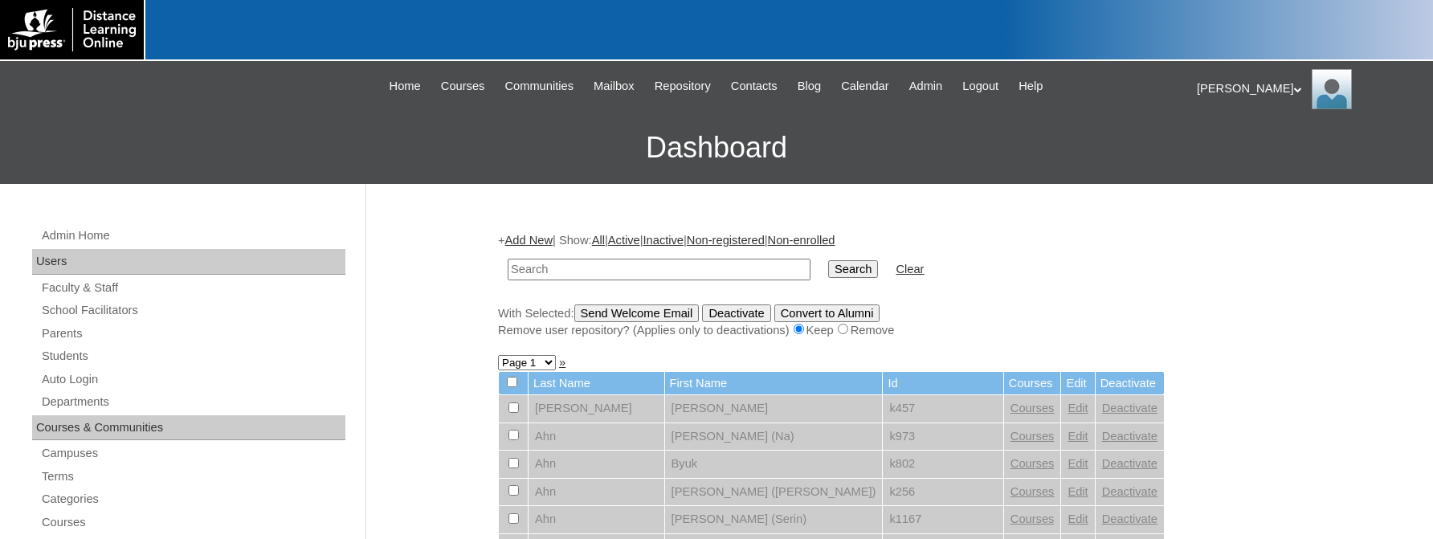
click at [529, 270] on input "text" at bounding box center [659, 270] width 303 height 22
click at [192, 329] on link "Parents" at bounding box center [192, 334] width 305 height 20
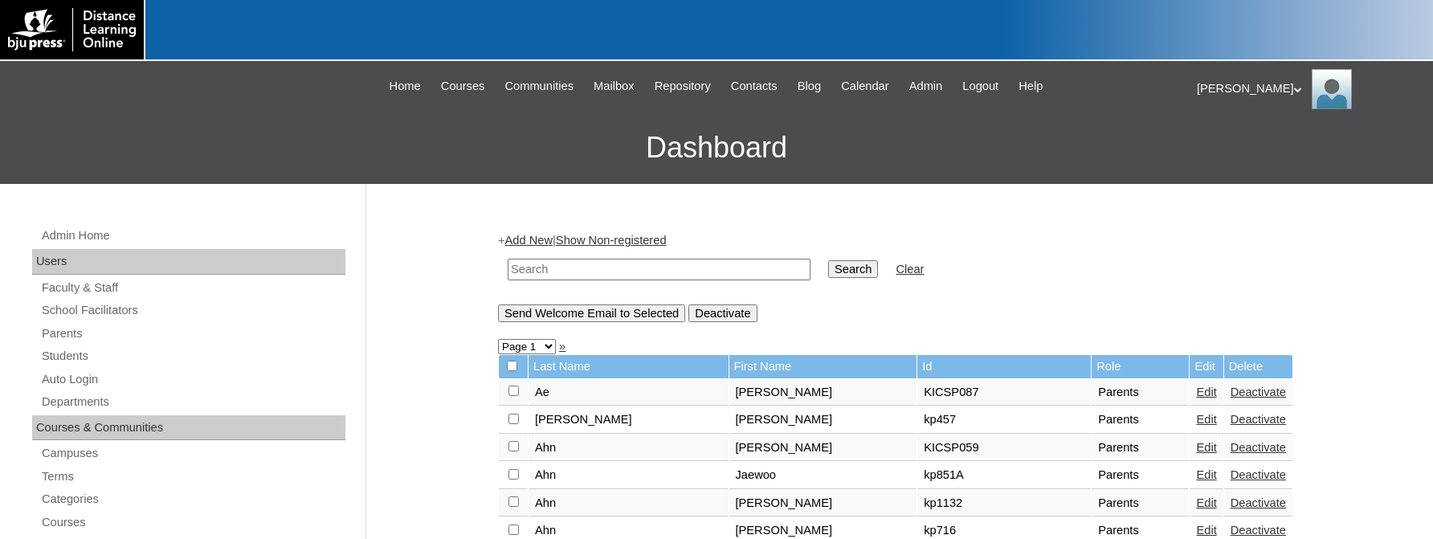
click at [557, 267] on input "text" at bounding box center [659, 270] width 303 height 22
type input "k1253"
click at [833, 269] on input "Search" at bounding box center [853, 269] width 50 height 18
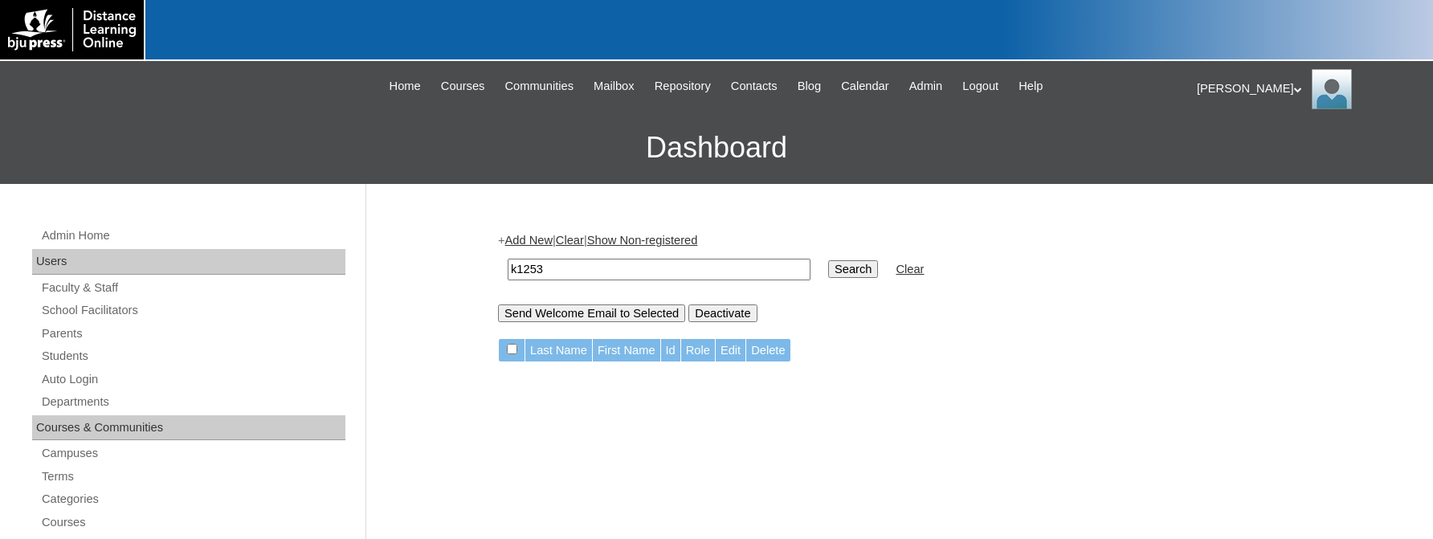
click at [518, 270] on input "k1253" at bounding box center [659, 270] width 303 height 22
type input "kp1253"
click at [838, 267] on input "Search" at bounding box center [853, 269] width 50 height 18
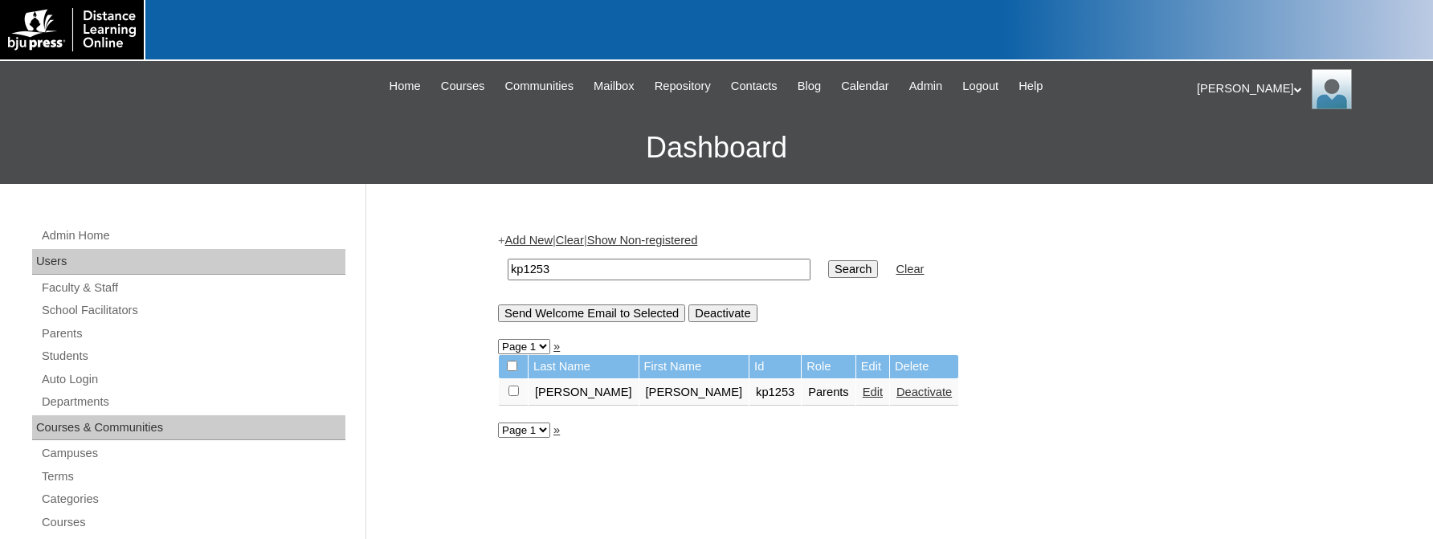
click at [862, 394] on link "Edit" at bounding box center [872, 391] width 20 height 13
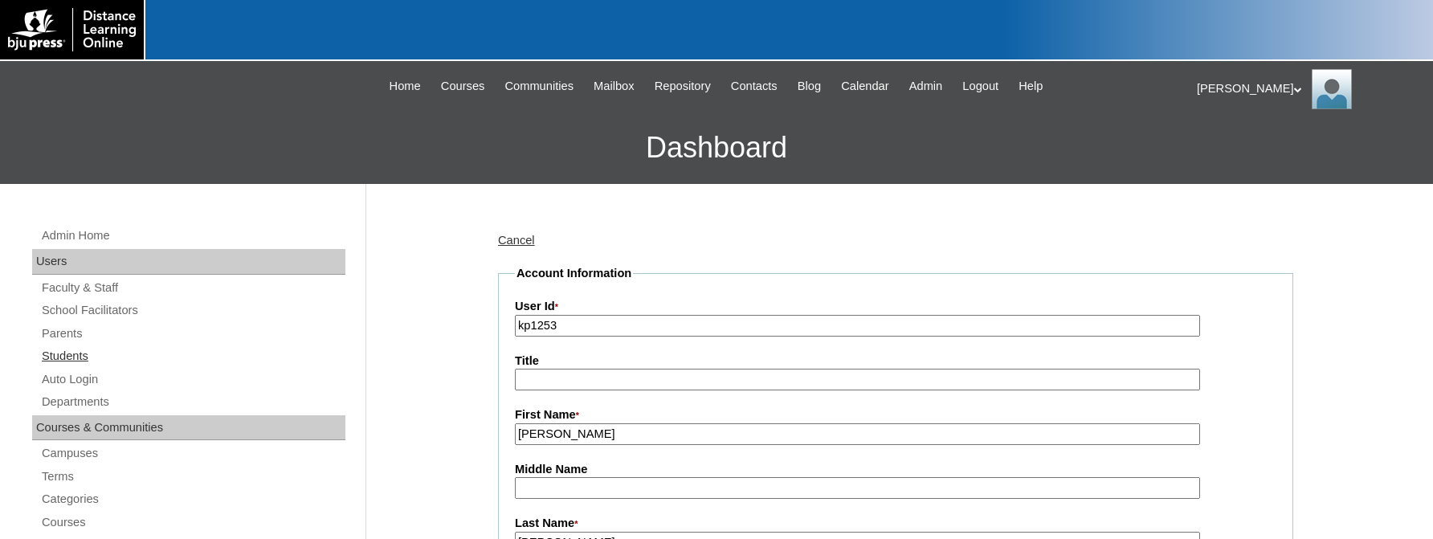
click at [69, 355] on link "Students" at bounding box center [192, 356] width 305 height 20
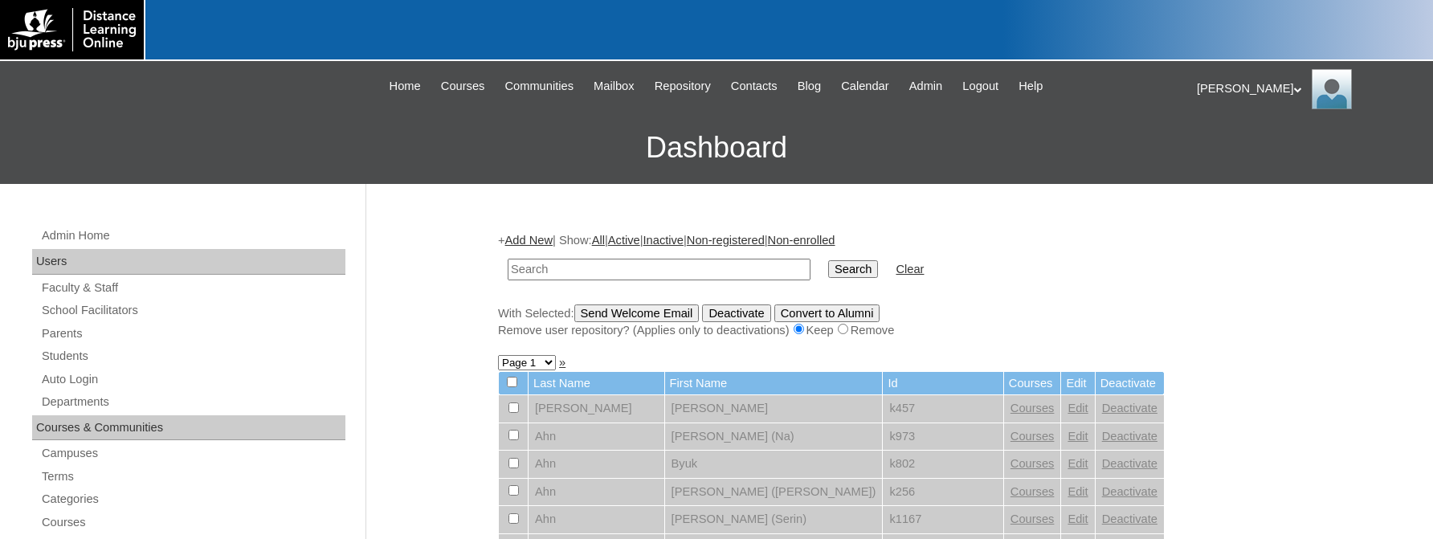
click at [534, 270] on input "text" at bounding box center [659, 270] width 303 height 22
type input "k1253"
click at [828, 271] on input "Search" at bounding box center [853, 269] width 50 height 18
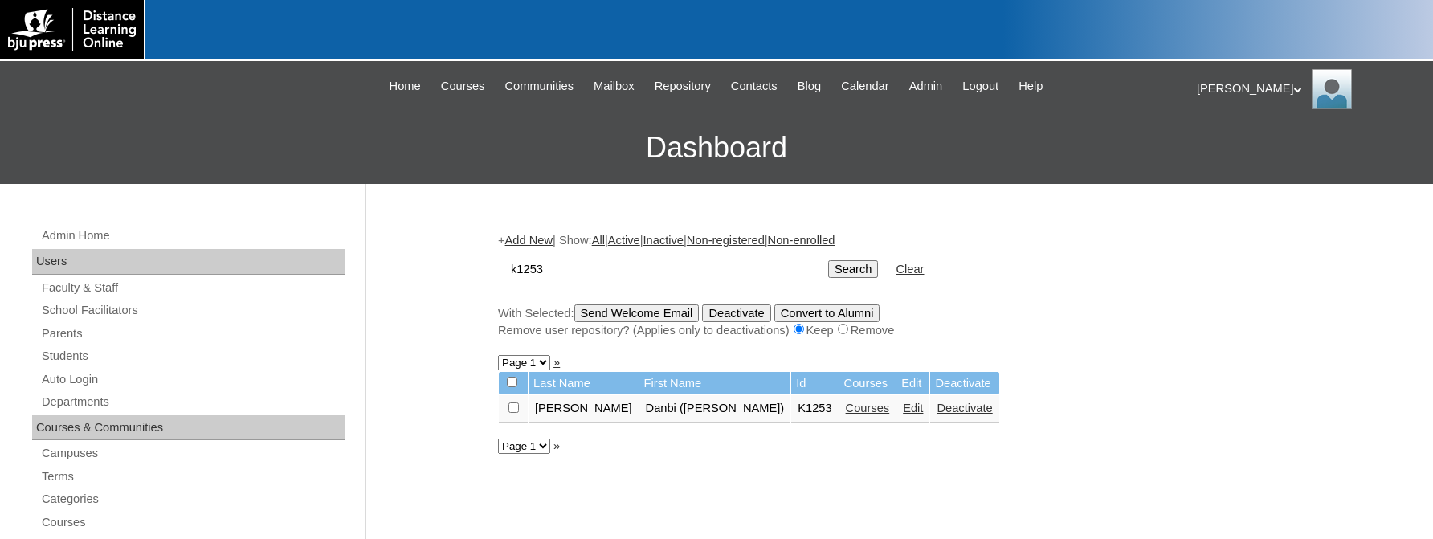
click at [903, 414] on link "Edit" at bounding box center [913, 408] width 20 height 13
click at [846, 414] on link "Courses" at bounding box center [868, 408] width 44 height 13
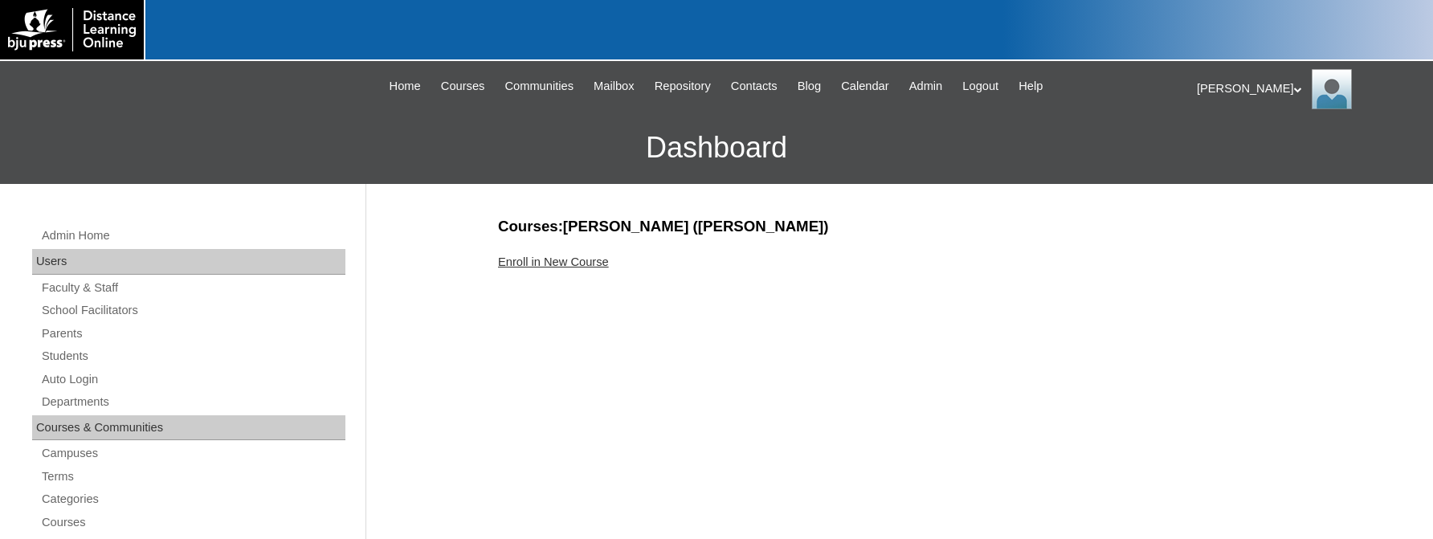
click at [544, 257] on link "Enroll in New Course" at bounding box center [553, 261] width 111 height 13
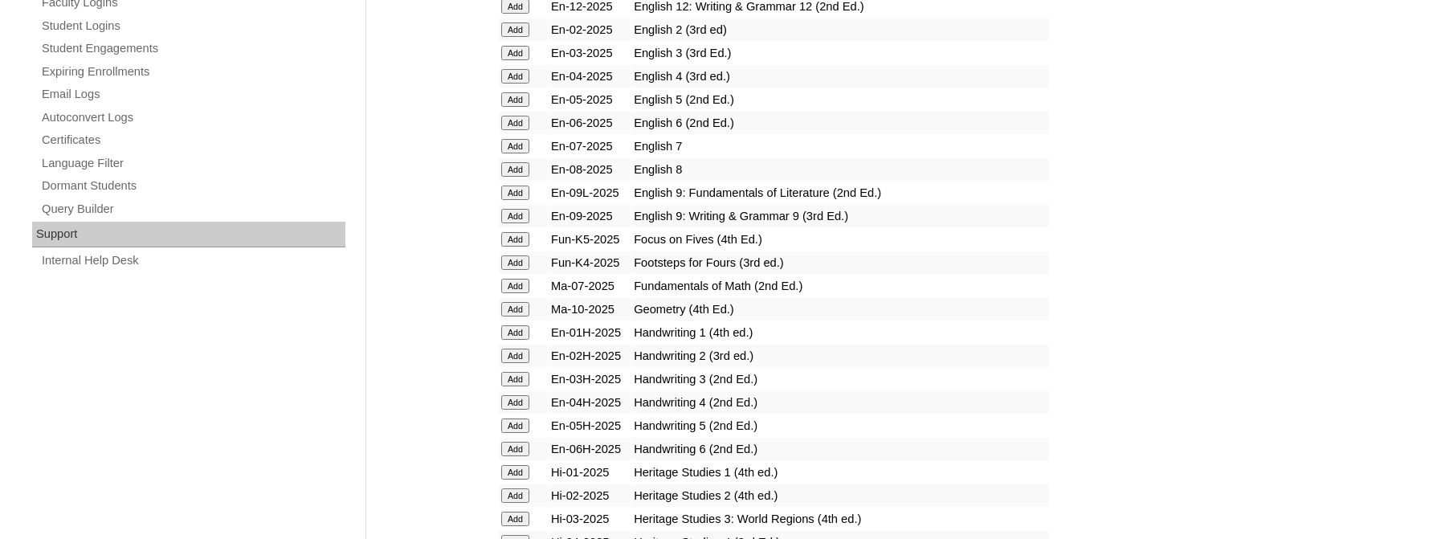
scroll to position [1060, 0]
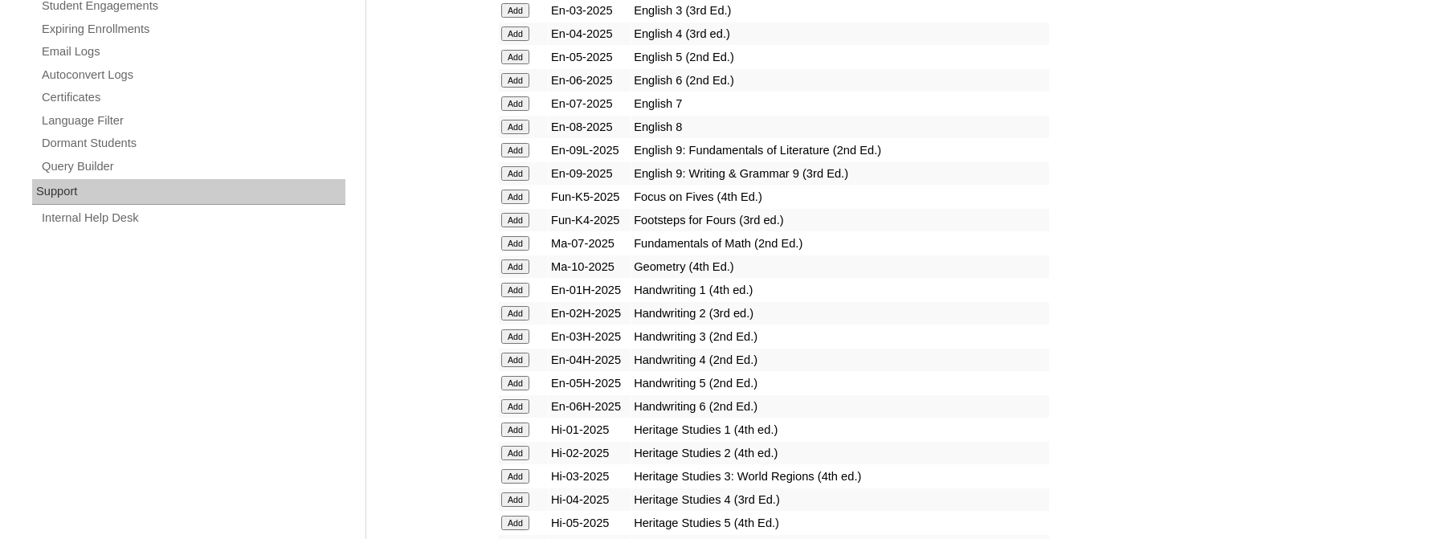
click at [504, 274] on input "Add" at bounding box center [515, 266] width 28 height 14
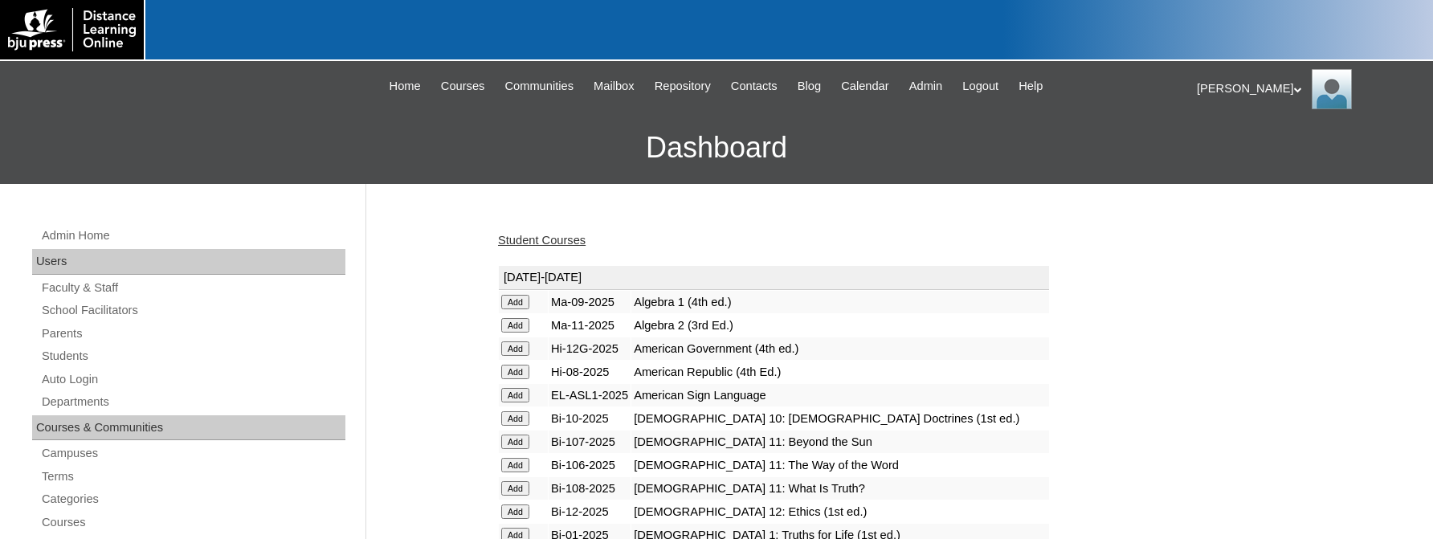
click at [543, 236] on link "Student Courses" at bounding box center [542, 240] width 88 height 13
